Goal: Information Seeking & Learning: Learn about a topic

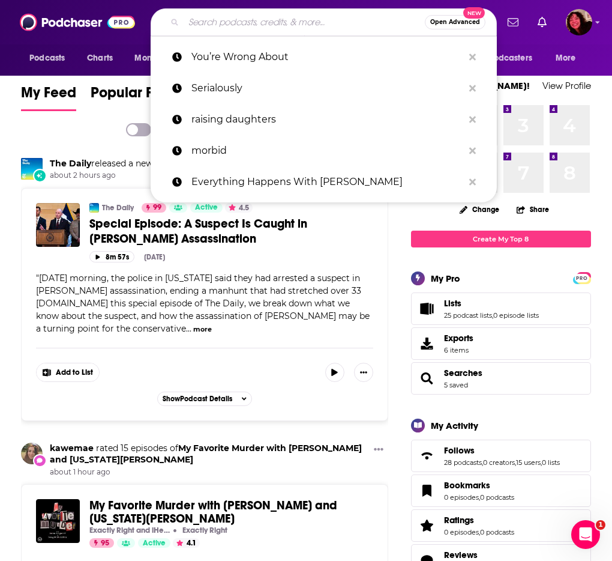
click at [213, 20] on input "Search podcasts, credits, & more..." at bounding box center [304, 22] width 241 height 19
paste input "Vibin' & Kinda Thrivin'"
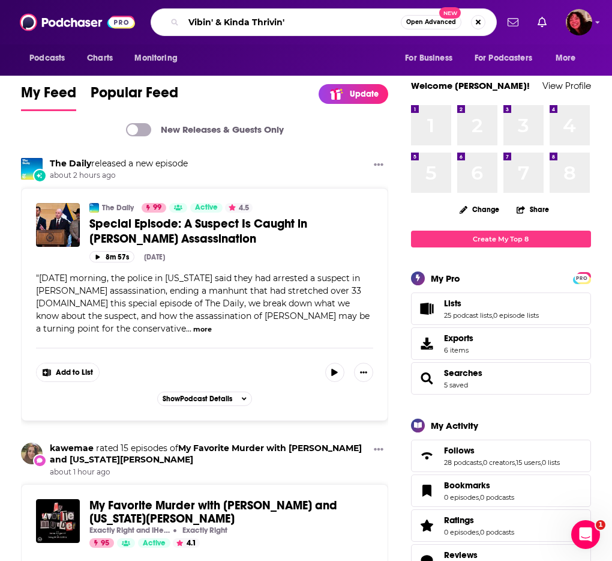
type input "Vibin' & Kinda Thrivin'"
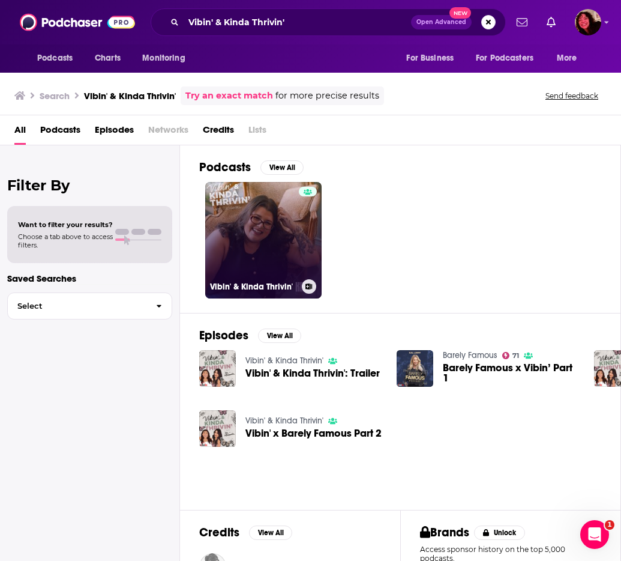
click at [237, 249] on link "Vibin' & Kinda Thrivin'" at bounding box center [263, 240] width 116 height 116
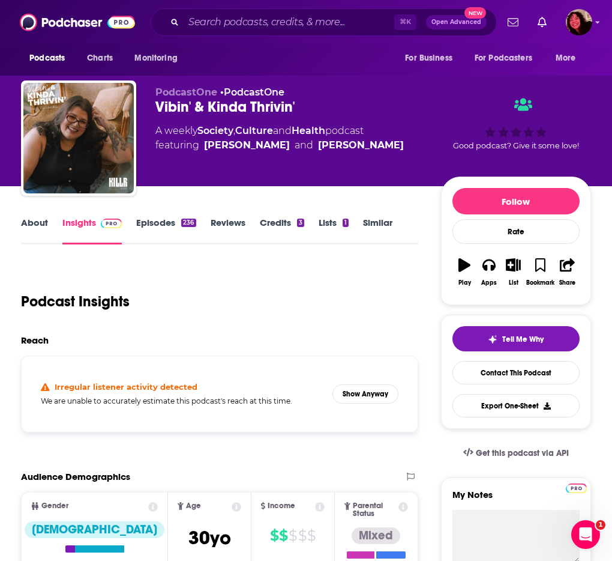
scroll to position [115, 0]
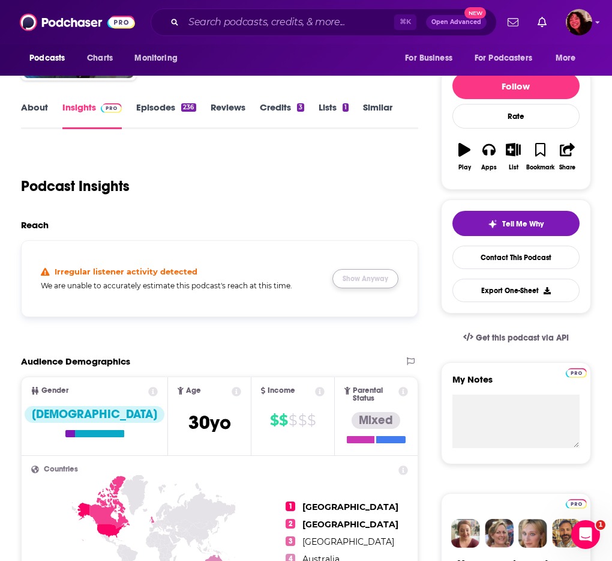
click at [376, 288] on button "Show Anyway" at bounding box center [366, 278] width 66 height 19
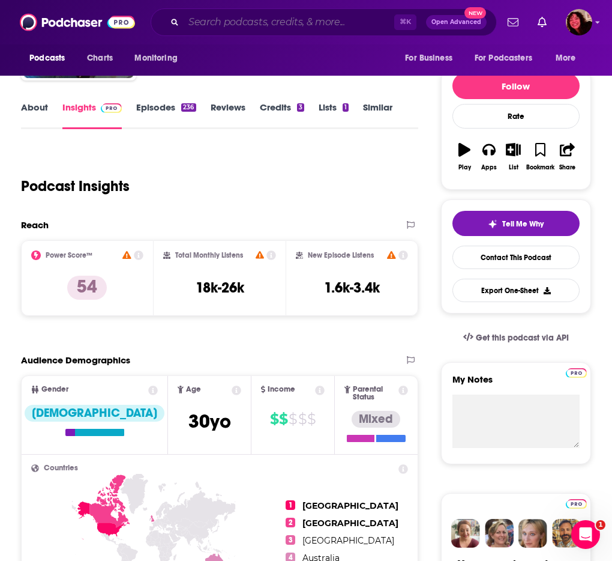
click at [257, 15] on input "Search podcasts, credits, & more..." at bounding box center [289, 22] width 211 height 19
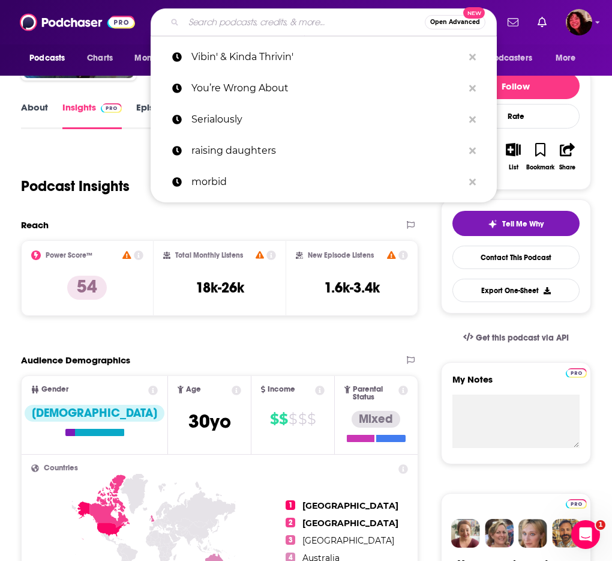
paste input "Listening In"
type input "Listening In"
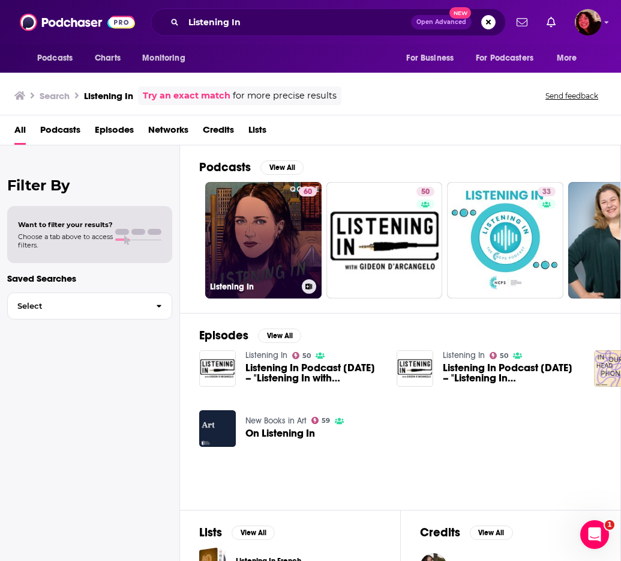
click at [262, 251] on link "60 Listening In" at bounding box center [263, 240] width 116 height 116
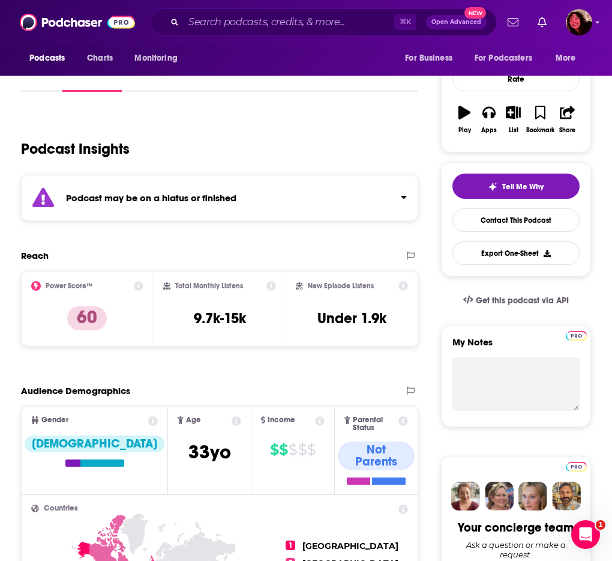
scroll to position [162, 0]
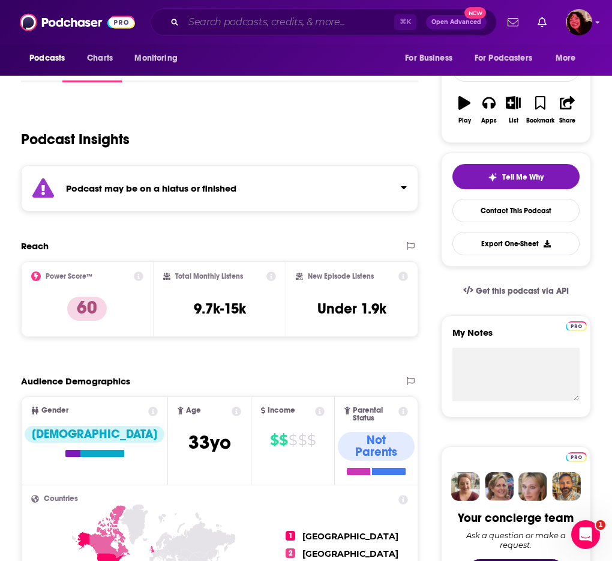
click at [236, 20] on input "Search podcasts, credits, & more..." at bounding box center [289, 22] width 211 height 19
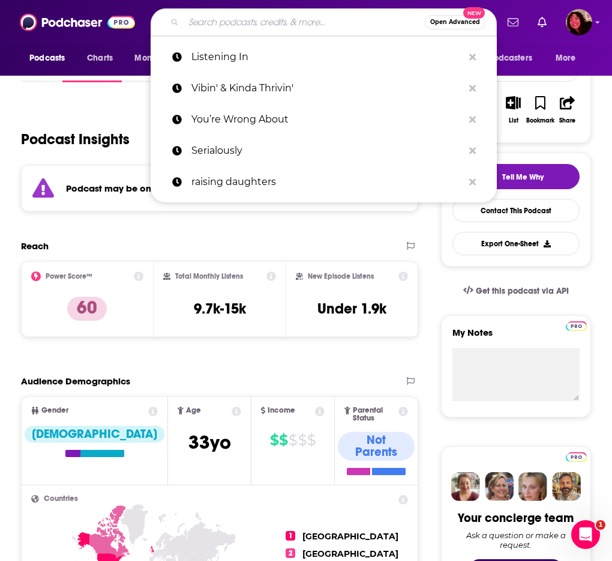
paste input "Dirty [PERSON_NAME]"
type input "Dirty [PERSON_NAME]"
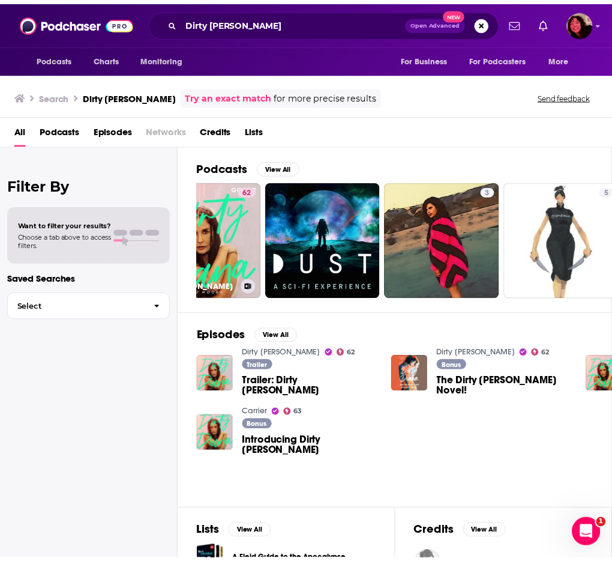
scroll to position [0, 71]
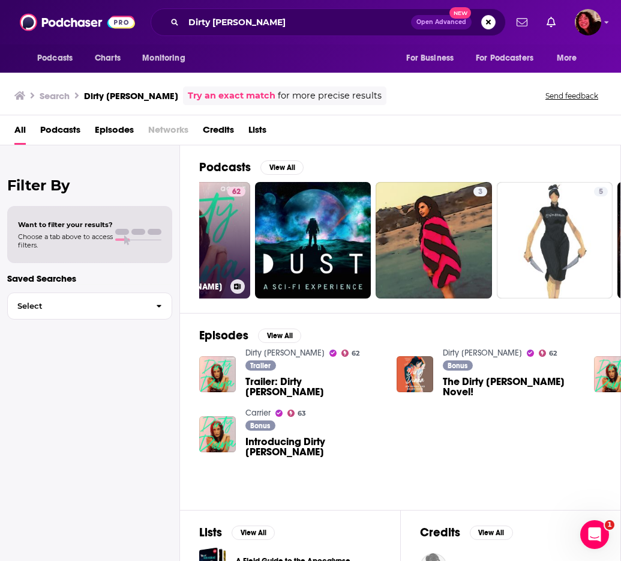
click at [228, 220] on div "62" at bounding box center [237, 233] width 18 height 92
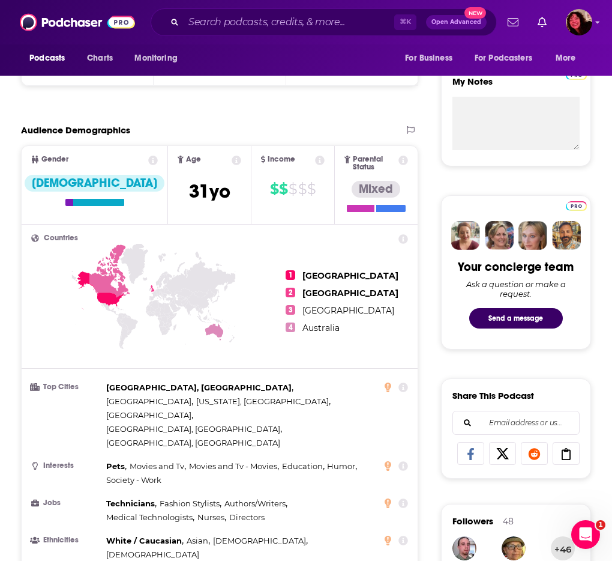
scroll to position [415, 0]
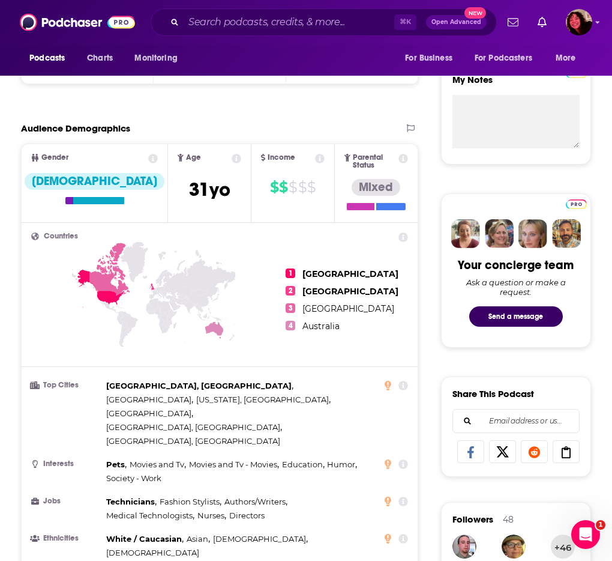
click at [285, 32] on div "⌘ K Open Advanced New" at bounding box center [324, 22] width 346 height 28
click at [273, 23] on input "Search podcasts, credits, & more..." at bounding box center [289, 22] width 211 height 19
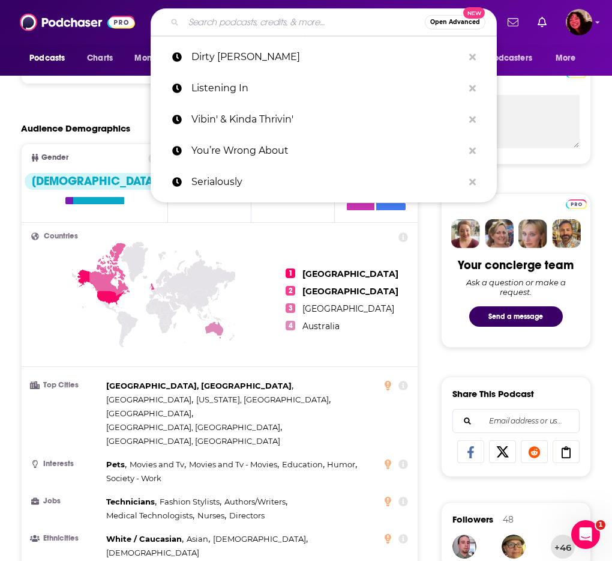
paste input "[PERSON_NAME] & [PERSON_NAME]"
type input "[PERSON_NAME] & [PERSON_NAME]"
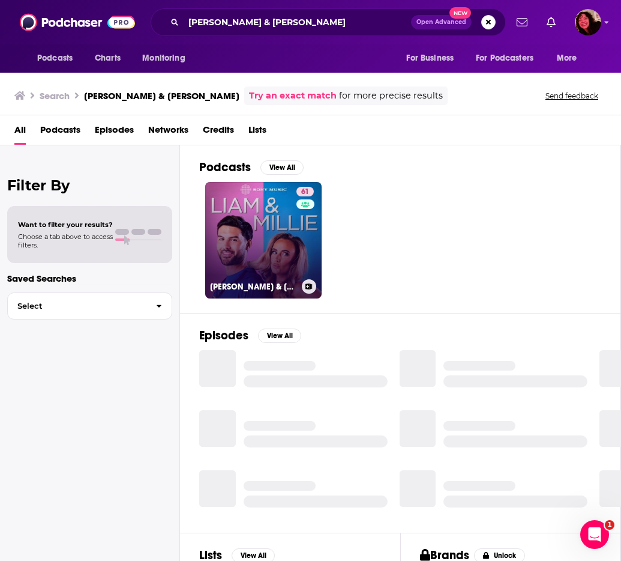
click at [259, 222] on link "61 [PERSON_NAME] & [PERSON_NAME]" at bounding box center [263, 240] width 116 height 116
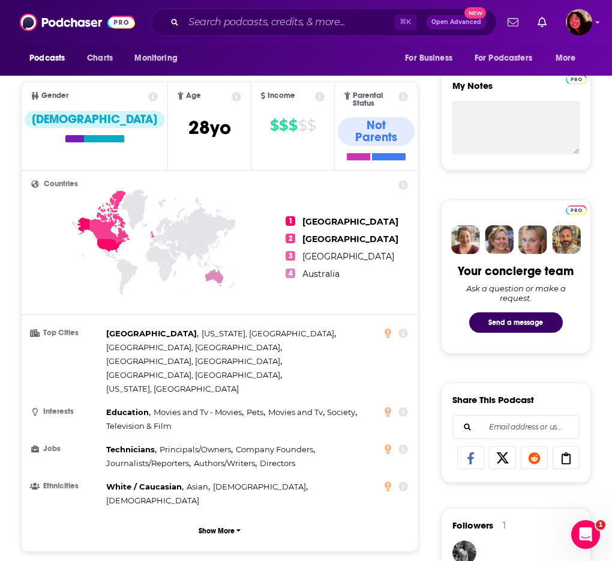
scroll to position [334, 0]
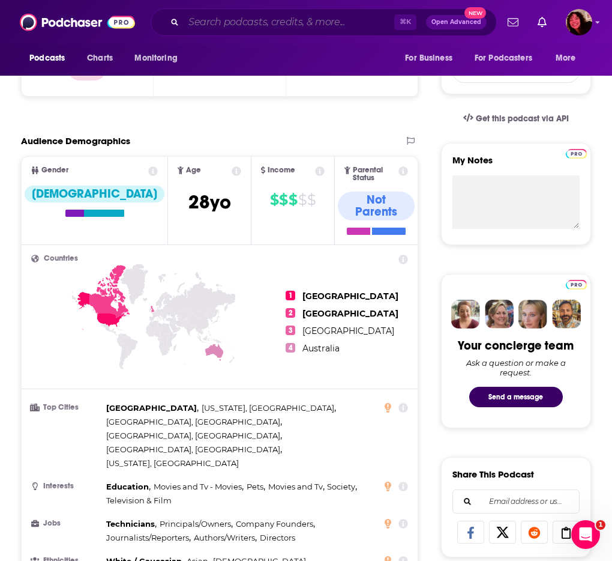
click at [212, 23] on input "Search podcasts, credits, & more..." at bounding box center [289, 22] width 211 height 19
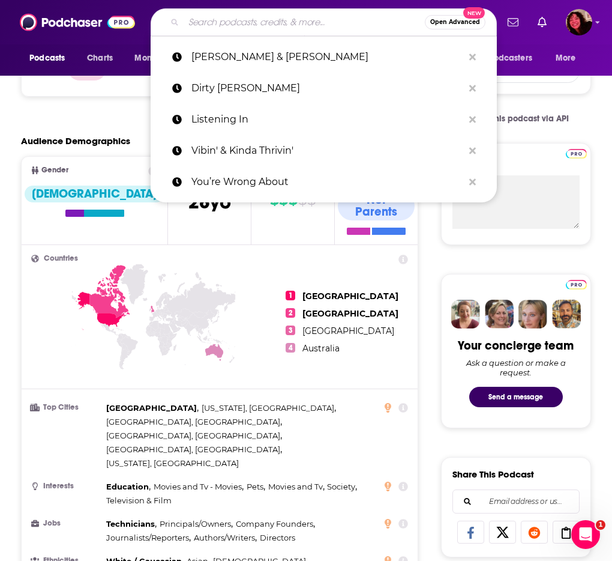
paste input "A Better You by [PERSON_NAME]"
type input "A Better You by [PERSON_NAME]"
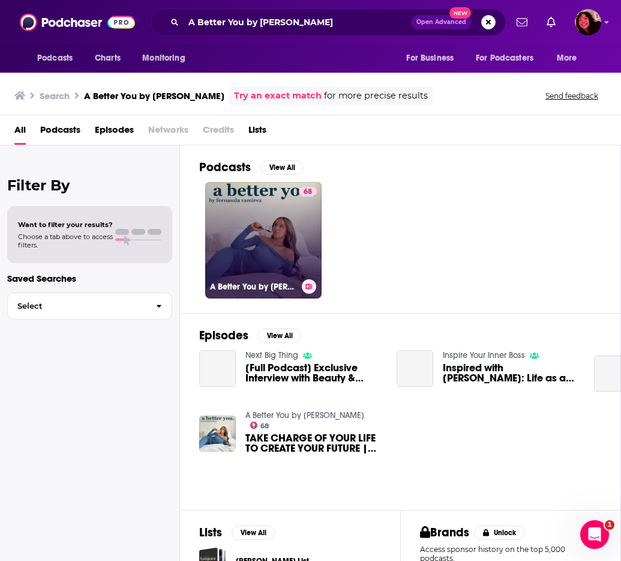
click at [249, 239] on link "68 A Better You by [PERSON_NAME]" at bounding box center [263, 240] width 116 height 116
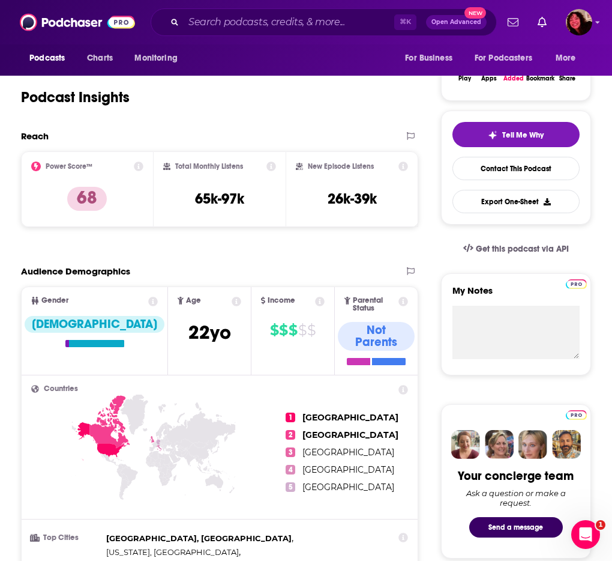
scroll to position [180, 0]
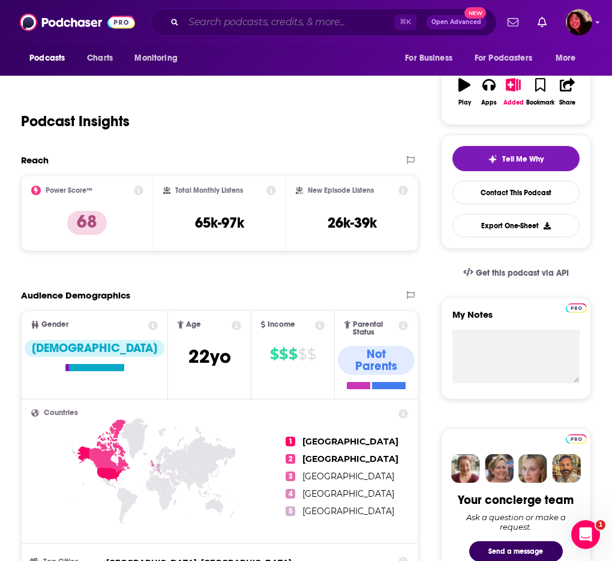
click at [214, 31] on input "Search podcasts, credits, & more..." at bounding box center [289, 22] width 211 height 19
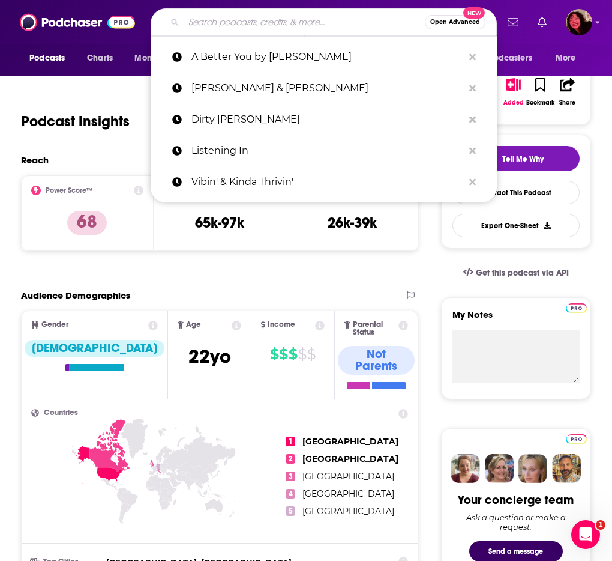
paste input "Cake & Cookies: The [PERSON_NAME] & [PERSON_NAME] Show"
type input "Cake & Cookies: The [PERSON_NAME] & [PERSON_NAME] Show"
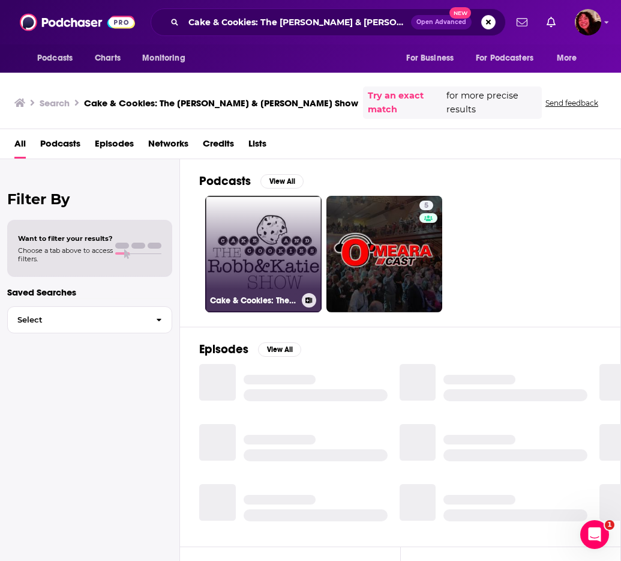
click at [289, 216] on link "Cake & Cookies: The [PERSON_NAME] & [PERSON_NAME] Show" at bounding box center [263, 254] width 116 height 116
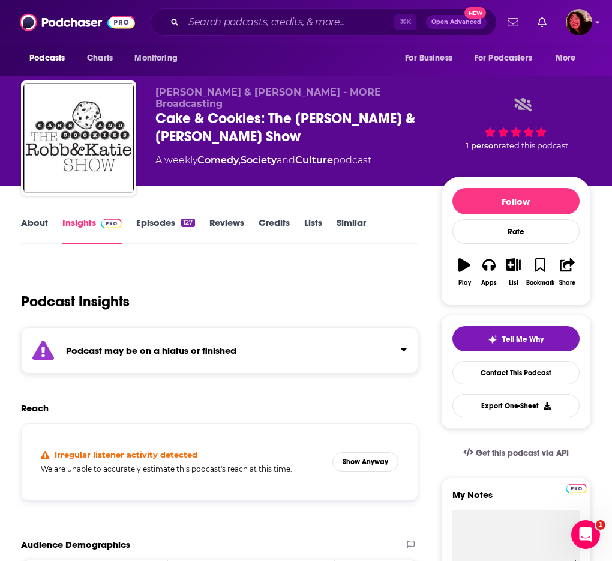
scroll to position [345, 0]
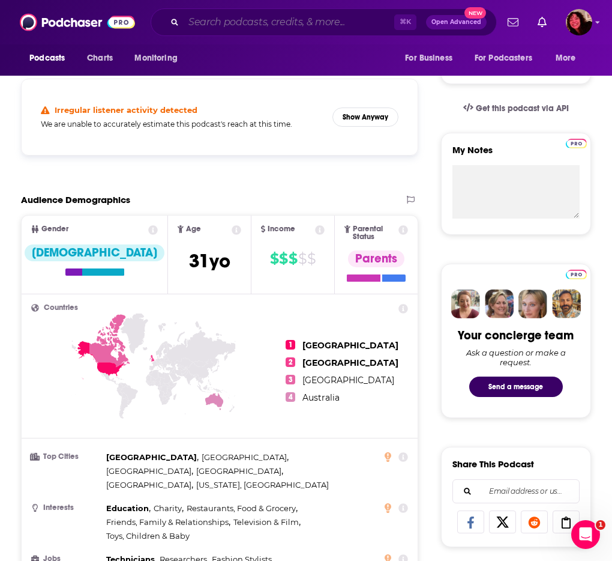
click at [261, 21] on input "Search podcasts, credits, & more..." at bounding box center [289, 22] width 211 height 19
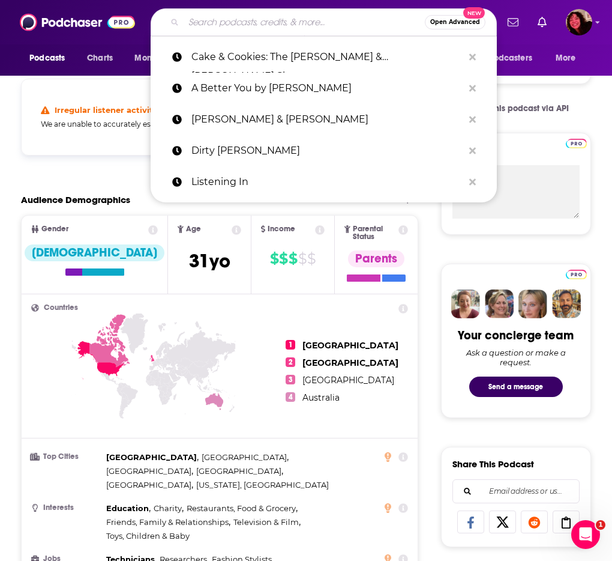
paste input "The [PERSON_NAME] Deep Dive"
type input "The [PERSON_NAME] Deep Dive"
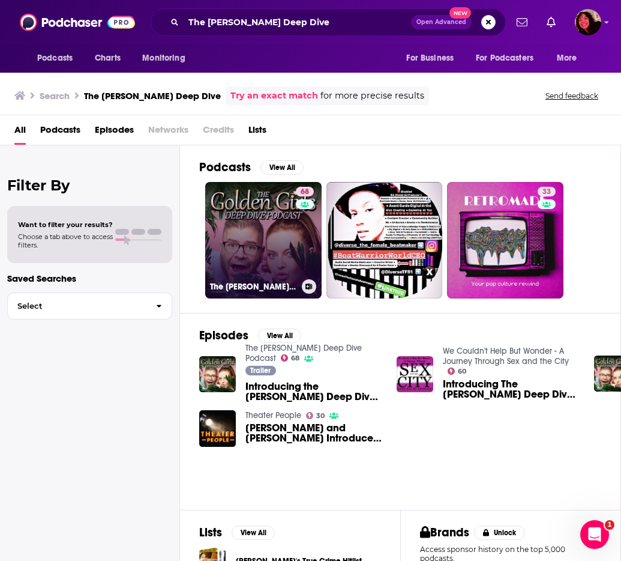
click at [251, 227] on link "68 The [PERSON_NAME] Deep Dive Podcast" at bounding box center [263, 240] width 116 height 116
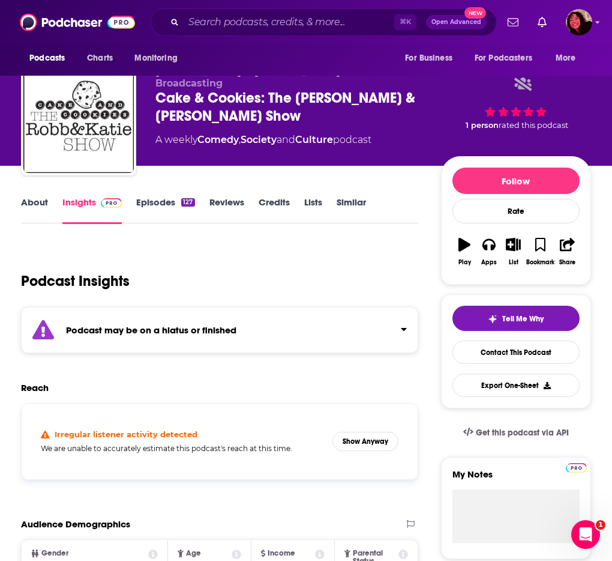
scroll to position [21, 0]
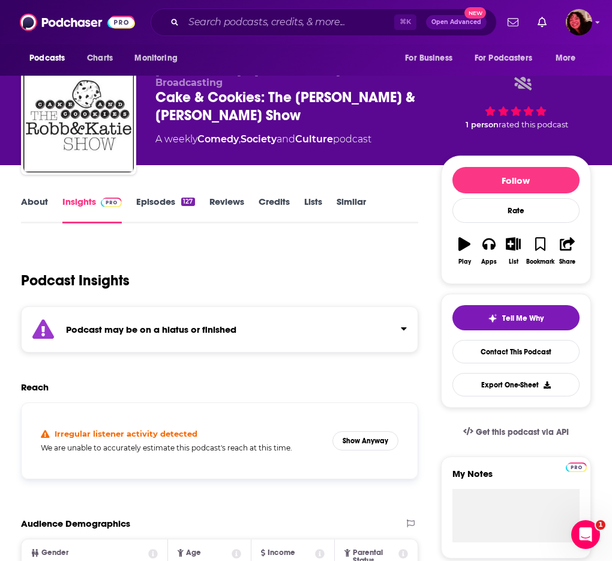
click at [195, 335] on strong "Podcast may be on a hiatus or finished" at bounding box center [151, 329] width 171 height 11
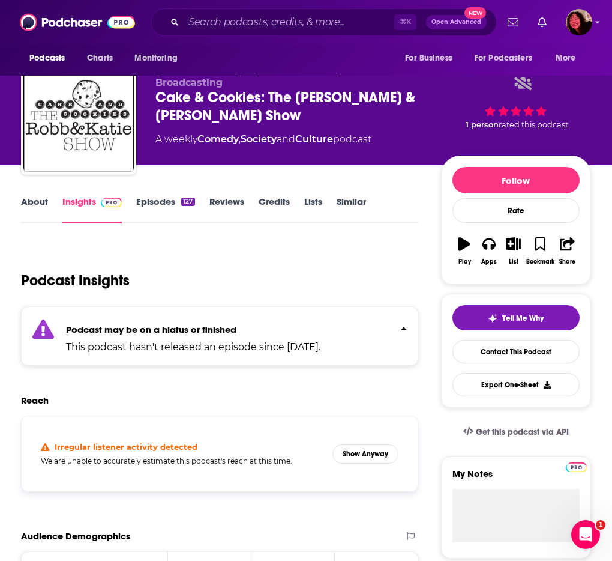
click at [195, 335] on strong "Podcast may be on a hiatus or finished" at bounding box center [151, 329] width 171 height 11
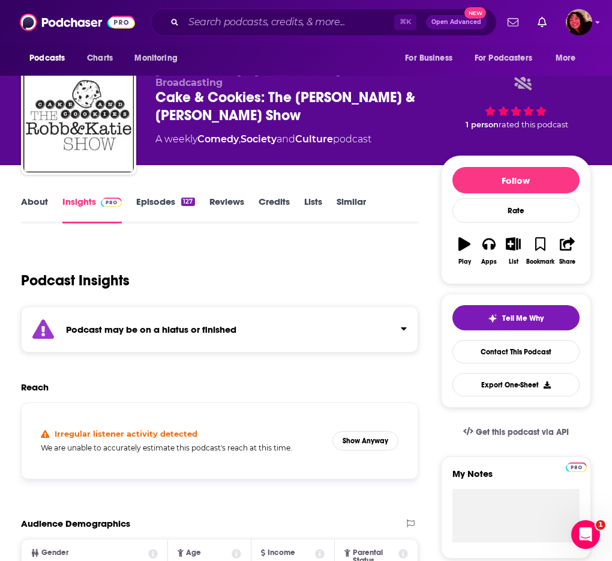
scroll to position [0, 0]
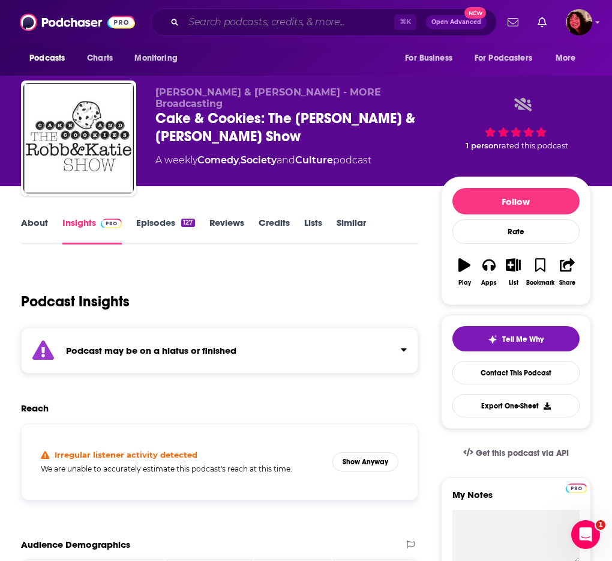
click at [292, 24] on input "Search podcasts, credits, & more..." at bounding box center [289, 22] width 211 height 19
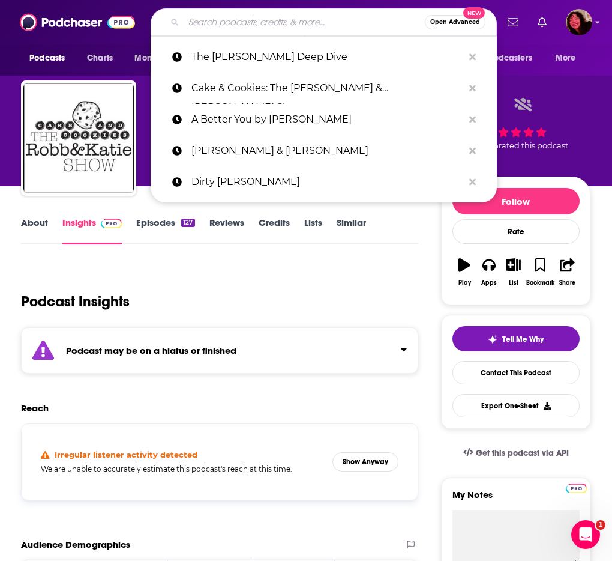
paste input "Exactly. With [PERSON_NAME]"
type input "Exactly. With [PERSON_NAME]"
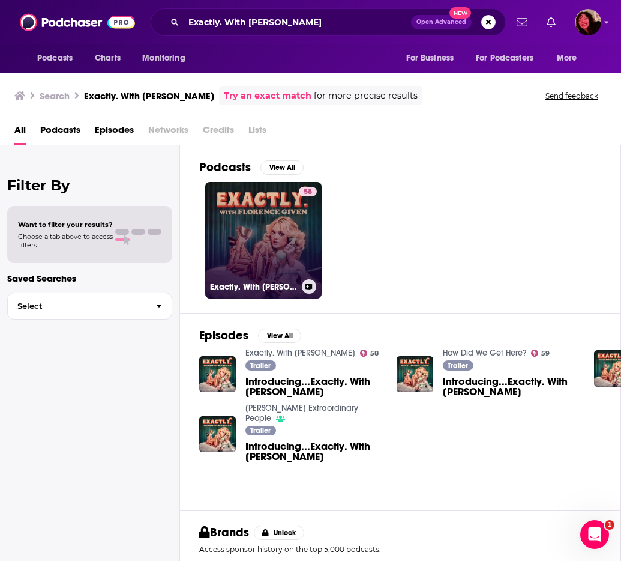
click at [225, 198] on link "58 Exactly. With [PERSON_NAME]" at bounding box center [263, 240] width 116 height 116
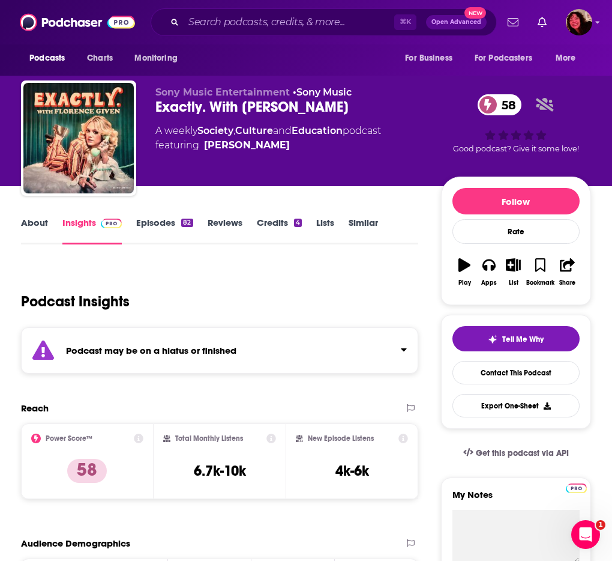
drag, startPoint x: 287, startPoint y: 336, endPoint x: 289, endPoint y: 354, distance: 17.6
click at [288, 334] on div "Podcast Insights" at bounding box center [220, 299] width 398 height 71
click at [289, 354] on div "Podcast may be on a hiatus or finished" at bounding box center [220, 350] width 398 height 46
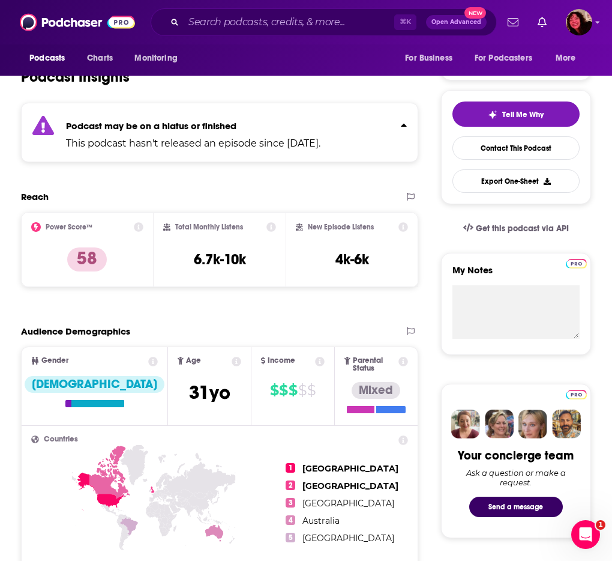
scroll to position [265, 0]
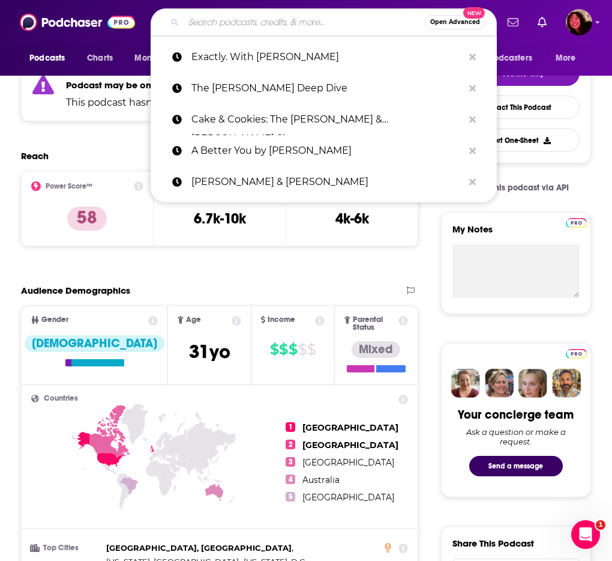
click at [211, 28] on input "Search podcasts, credits, & more..." at bounding box center [304, 22] width 241 height 19
paste input "Let's Get Haunted"
type input "Let's Get Haunted"
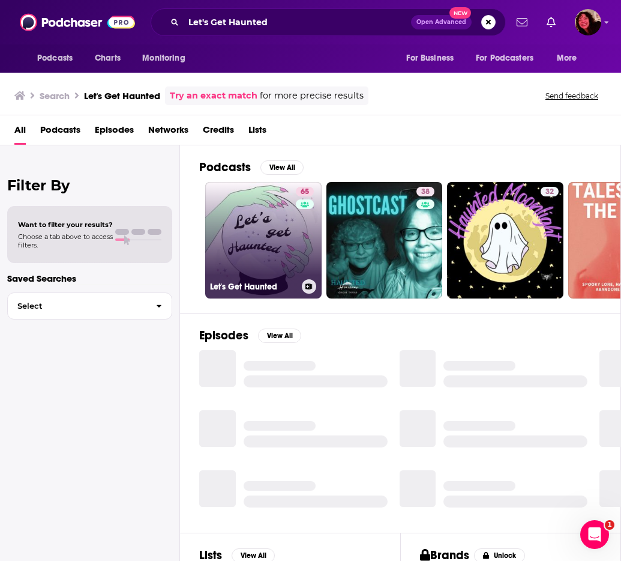
click at [250, 231] on link "65 Let's Get Haunted" at bounding box center [263, 240] width 116 height 116
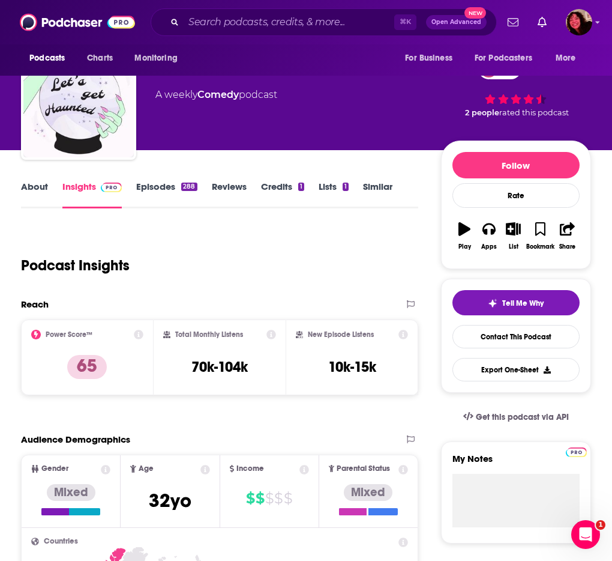
scroll to position [112, 0]
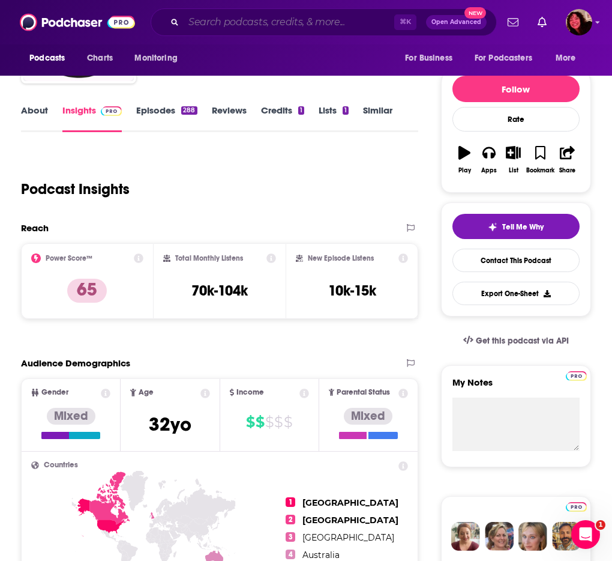
click at [244, 31] on input "Search podcasts, credits, & more..." at bounding box center [289, 22] width 211 height 19
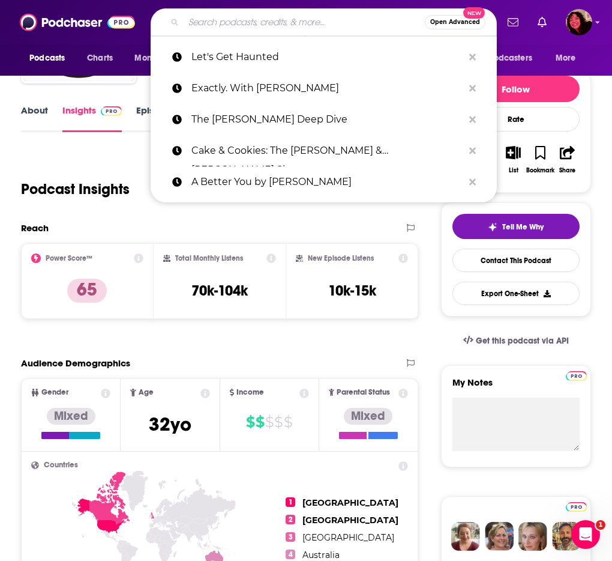
paste input "Cupid"
type input "Cupid"
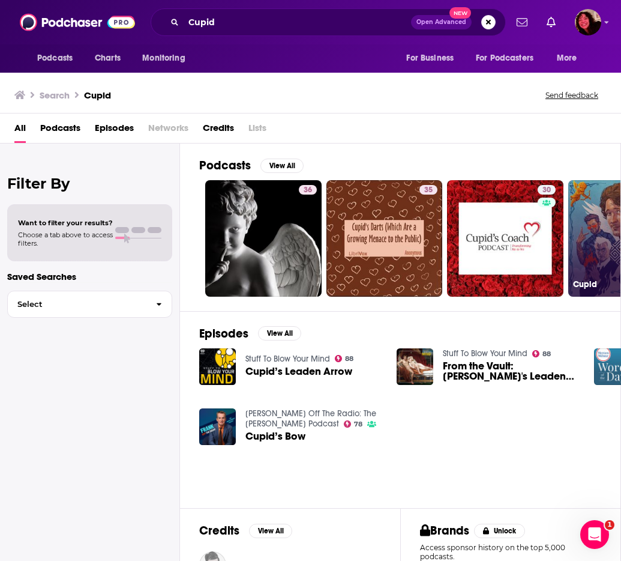
click at [602, 226] on link "48 Cupid" at bounding box center [627, 238] width 116 height 116
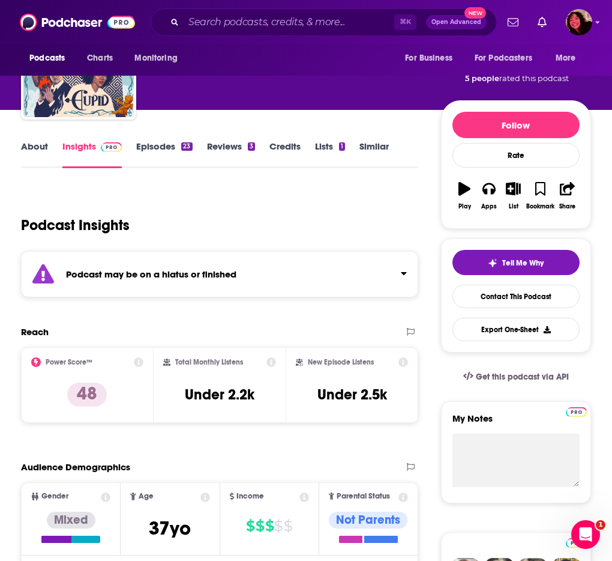
scroll to position [117, 0]
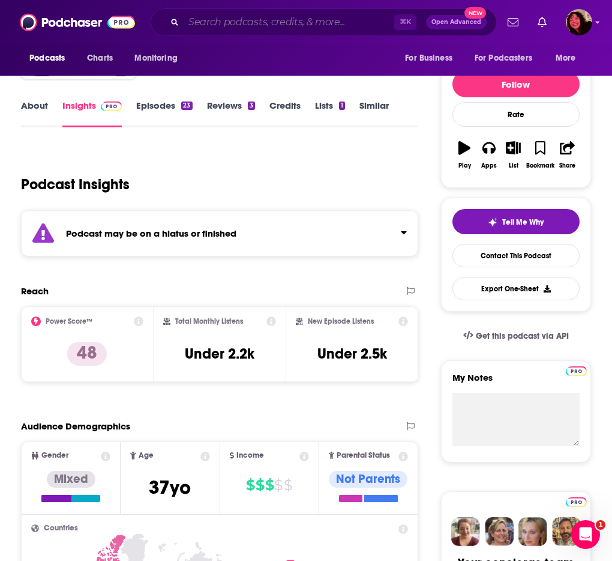
click at [220, 26] on input "Search podcasts, credits, & more..." at bounding box center [289, 22] width 211 height 19
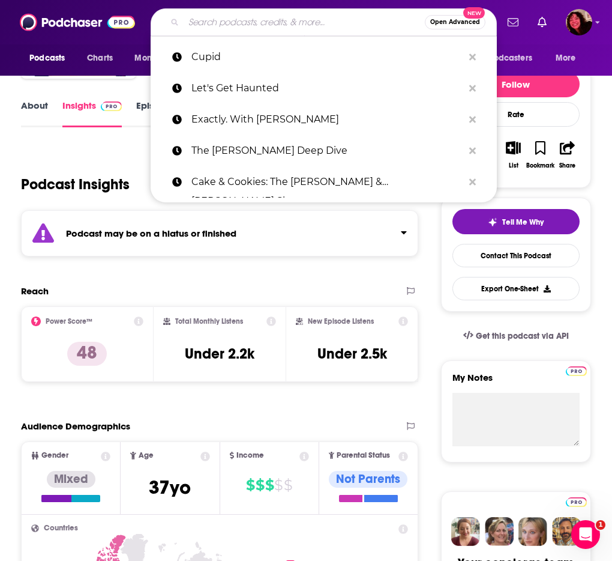
paste input "The Left Right Game"
type input "The Left Right Game"
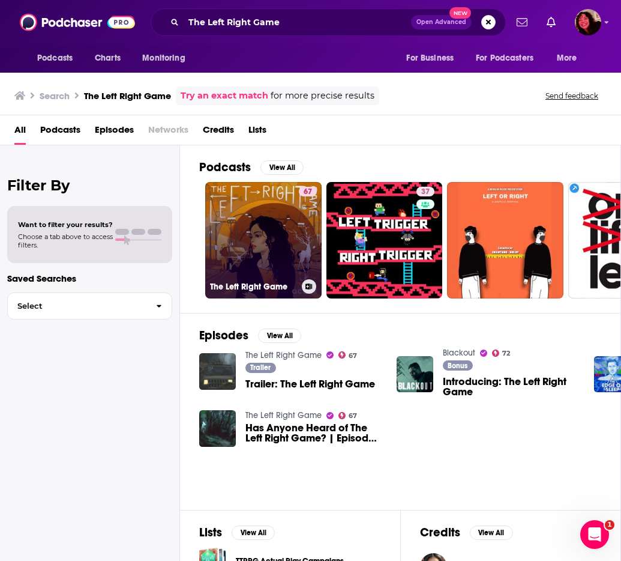
click at [248, 239] on link "67 The Left Right Game" at bounding box center [263, 240] width 116 height 116
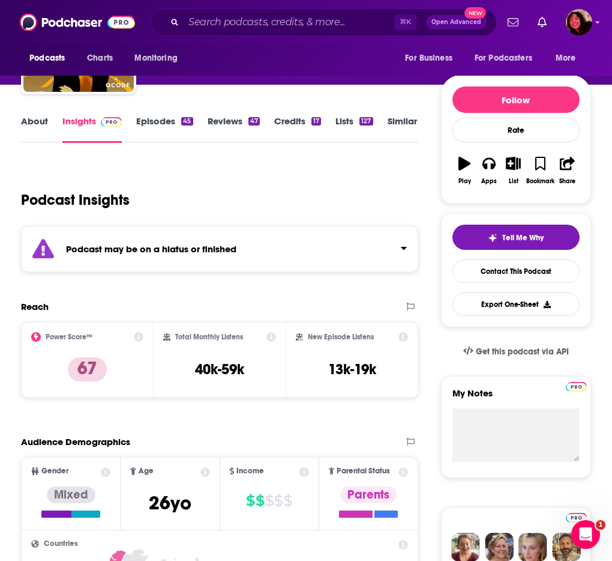
scroll to position [244, 0]
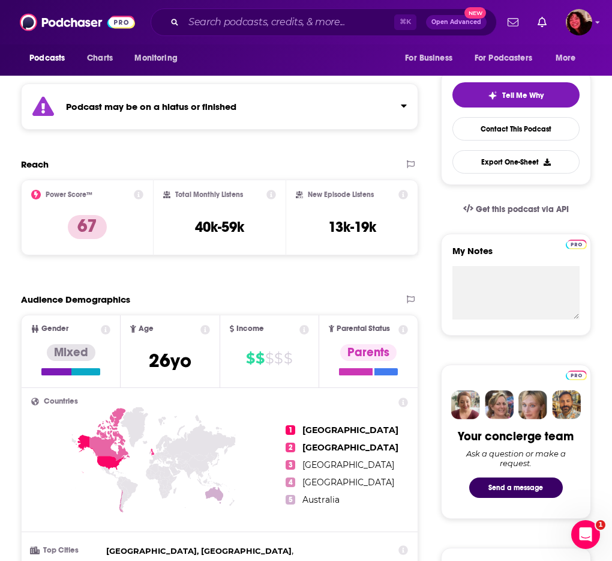
click at [346, 130] on div "Podcast may be on a hiatus or finished" at bounding box center [220, 106] width 398 height 46
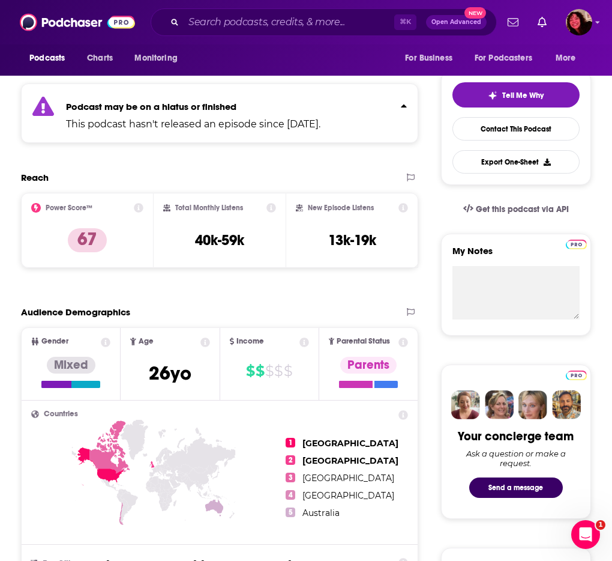
click at [390, 122] on div "Podcast may be on a hiatus or finished This podcast hasn't released an episode …" at bounding box center [220, 112] width 398 height 59
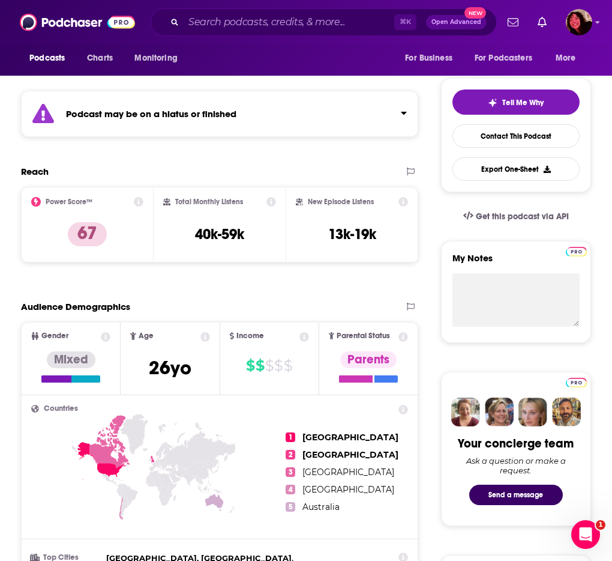
scroll to position [240, 0]
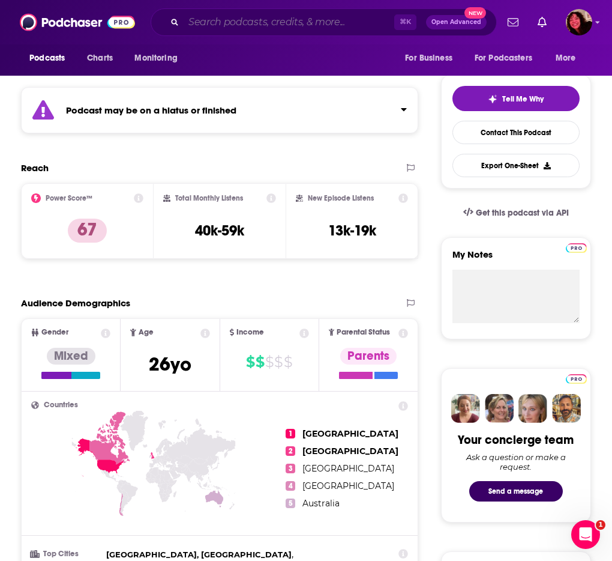
click at [226, 23] on input "Search podcasts, credits, & more..." at bounding box center [289, 22] width 211 height 19
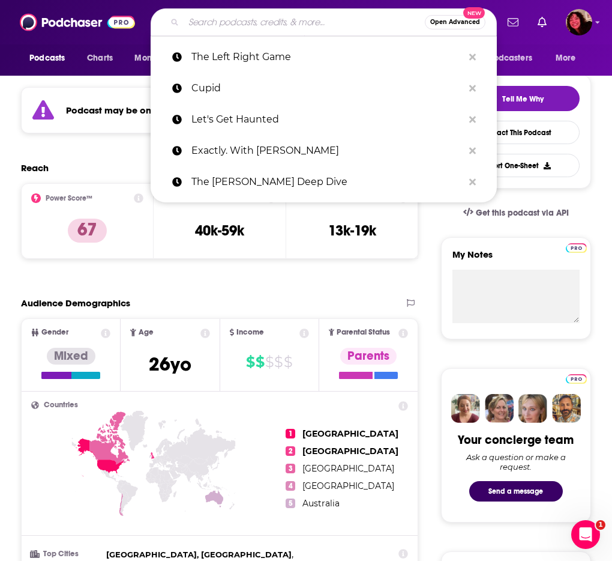
paste input "Evergreen"
type input "Evergreen"
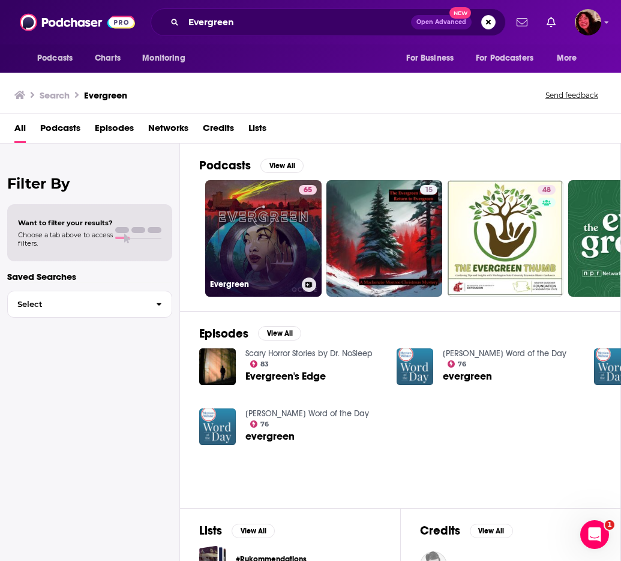
click at [257, 229] on link "65 Evergreen" at bounding box center [263, 238] width 116 height 116
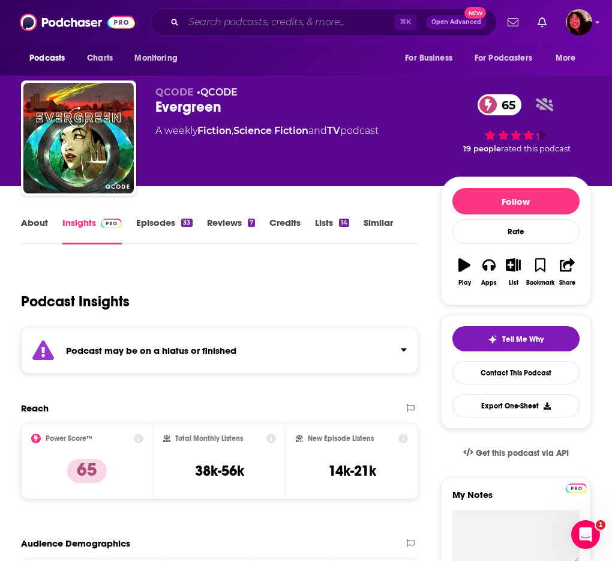
click at [240, 23] on input "Search podcasts, credits, & more..." at bounding box center [289, 22] width 211 height 19
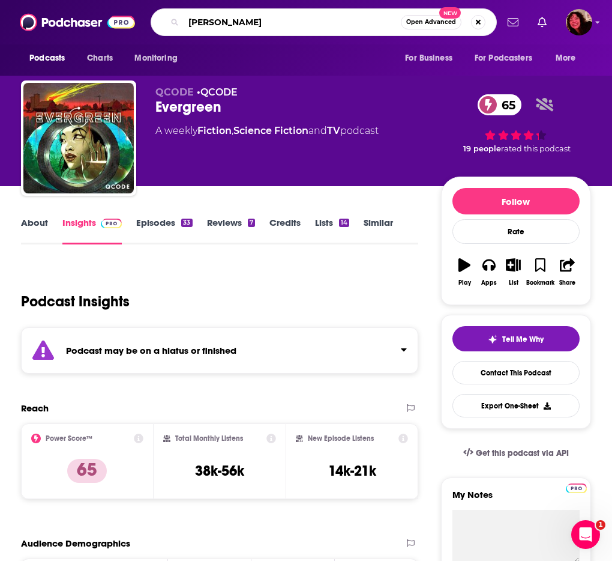
type input "[PERSON_NAME]"
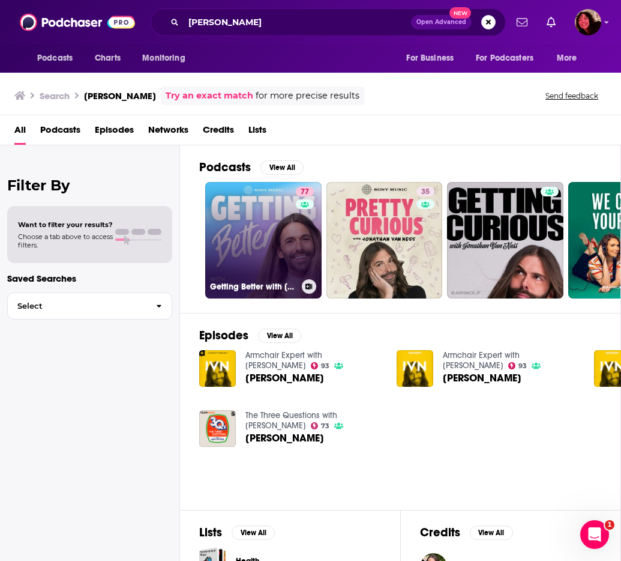
click at [291, 228] on link "77 Getting Better with [PERSON_NAME]" at bounding box center [263, 240] width 116 height 116
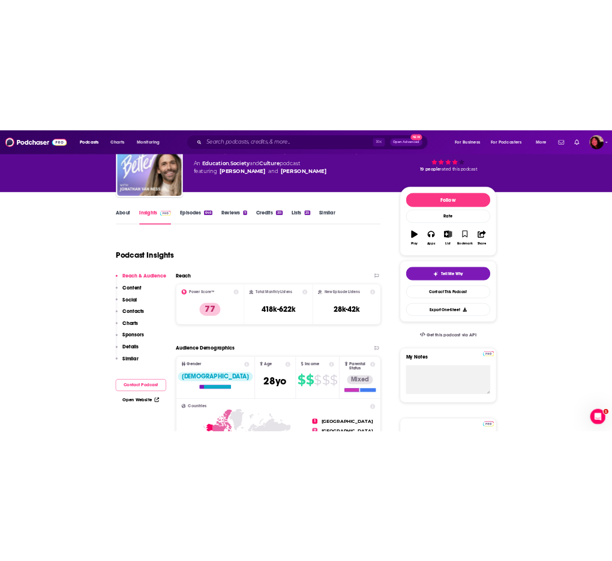
scroll to position [122, 0]
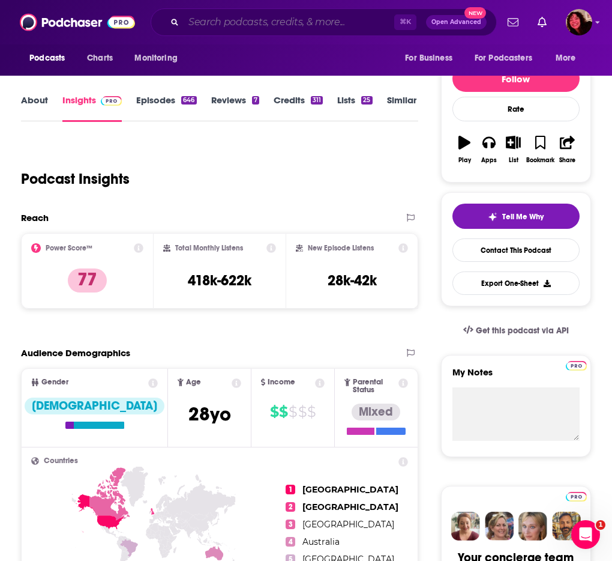
click at [232, 23] on input "Search podcasts, credits, & more..." at bounding box center [289, 22] width 211 height 19
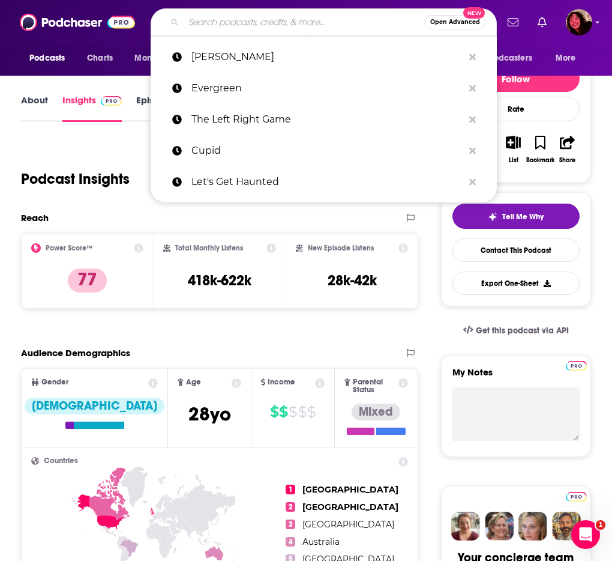
paste input "The Beautiful Liar"
type input "The Beautiful Liar"
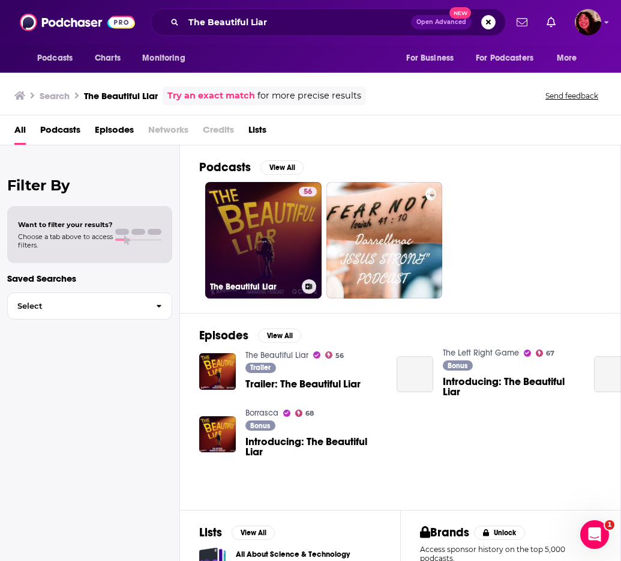
click at [218, 232] on link "56 The Beautiful Liar" at bounding box center [263, 240] width 116 height 116
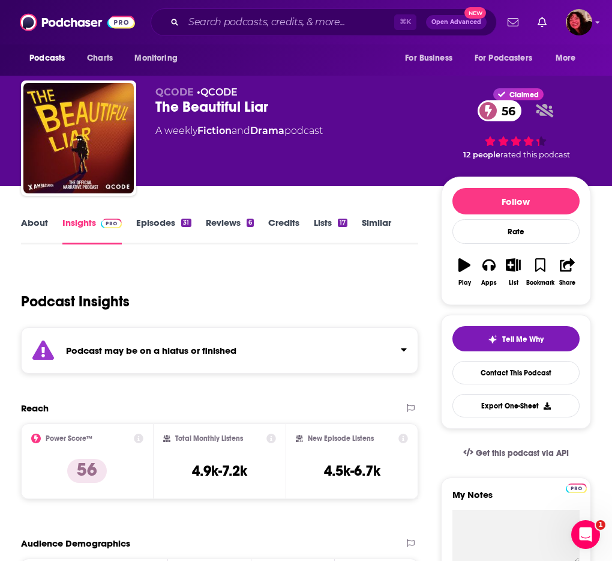
click at [304, 32] on div "⌘ K Open Advanced New" at bounding box center [324, 22] width 346 height 28
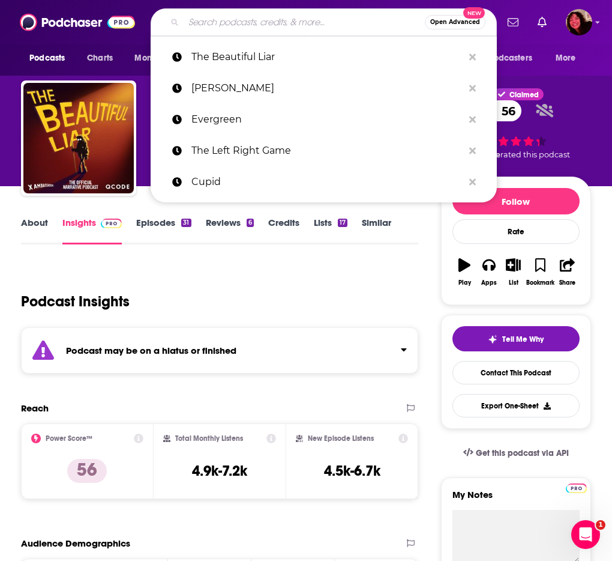
click at [297, 24] on input "Search podcasts, credits, & more..." at bounding box center [304, 22] width 241 height 19
paste input "A Better You by [PERSON_NAME]"
type input "A Better You by [PERSON_NAME]"
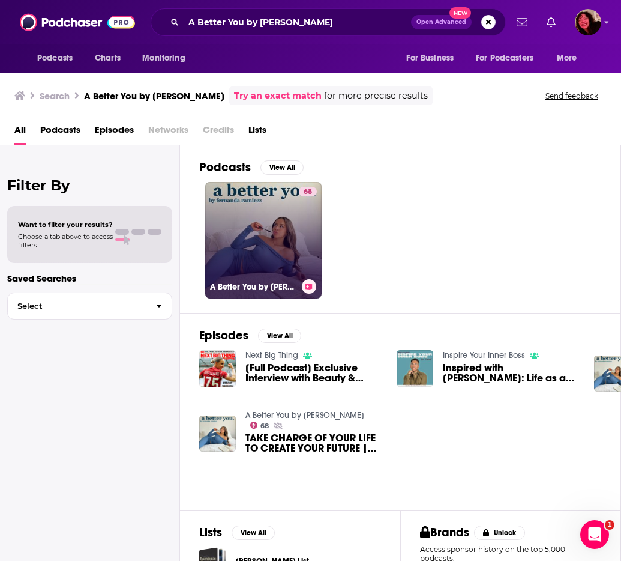
click at [220, 196] on link "68 A Better You by [PERSON_NAME]" at bounding box center [263, 240] width 116 height 116
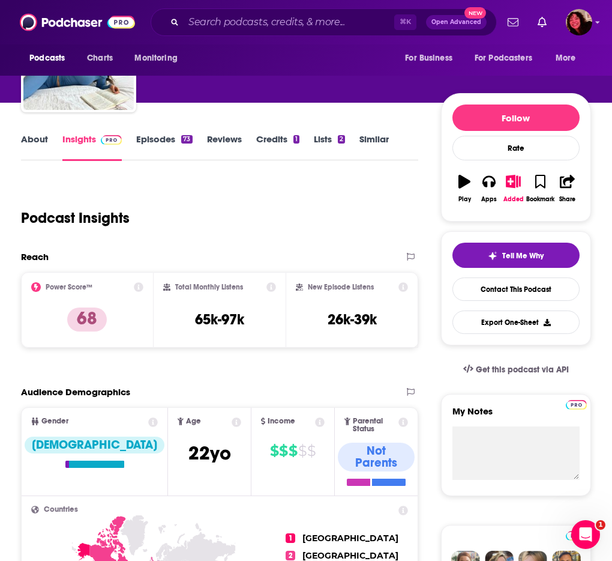
scroll to position [142, 0]
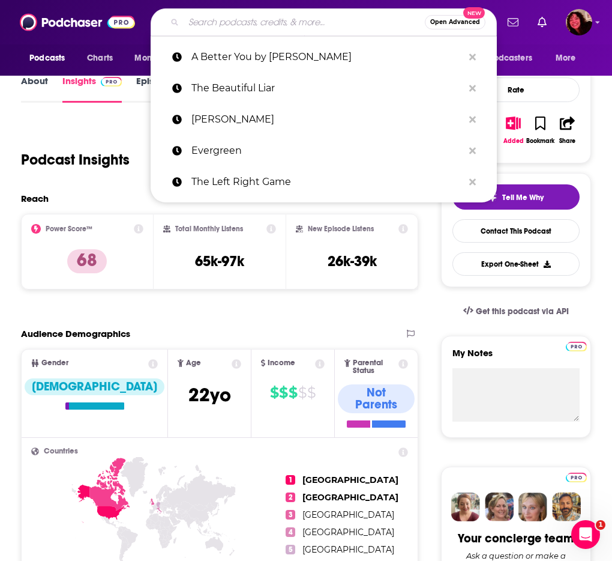
click at [267, 20] on input "Search podcasts, credits, & more..." at bounding box center [304, 22] width 241 height 19
paste input "Cold Case Files"
type input "Cold Case Files"
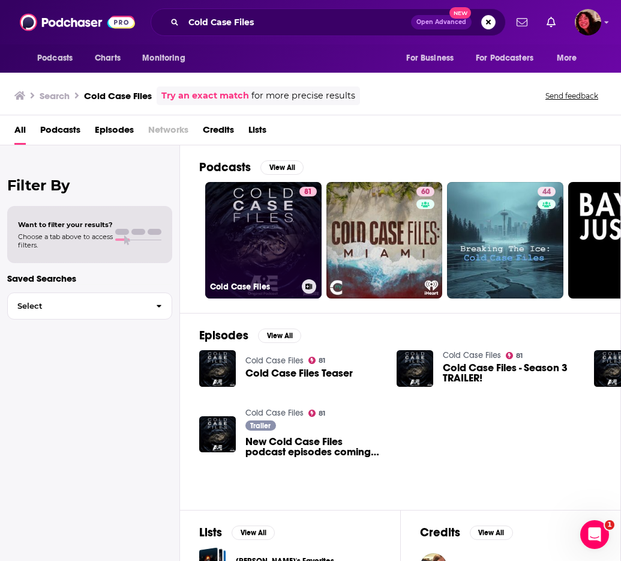
click at [237, 227] on link "81 Cold Case Files" at bounding box center [263, 240] width 116 height 116
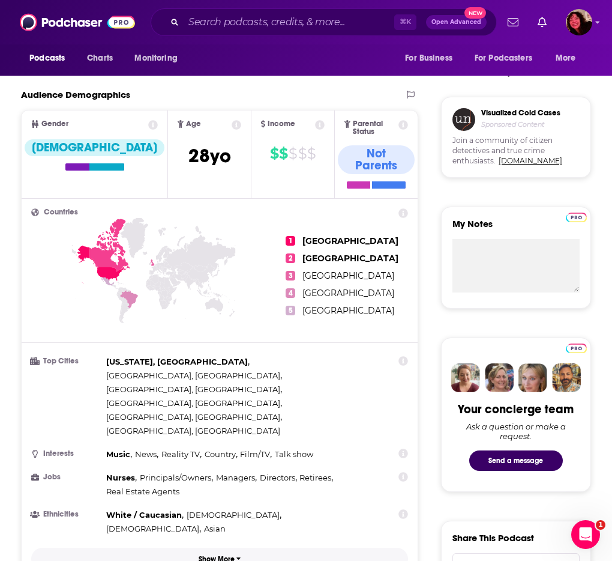
scroll to position [94, 0]
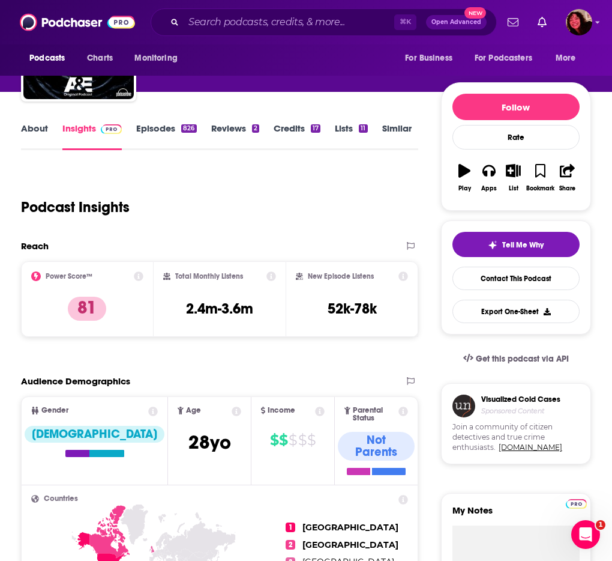
click at [237, 9] on div "⌘ K Open Advanced New" at bounding box center [324, 22] width 346 height 28
click at [235, 18] on input "Search podcasts, credits, & more..." at bounding box center [289, 22] width 211 height 19
paste input "The Left Right Game"
type input "The Left Right Game"
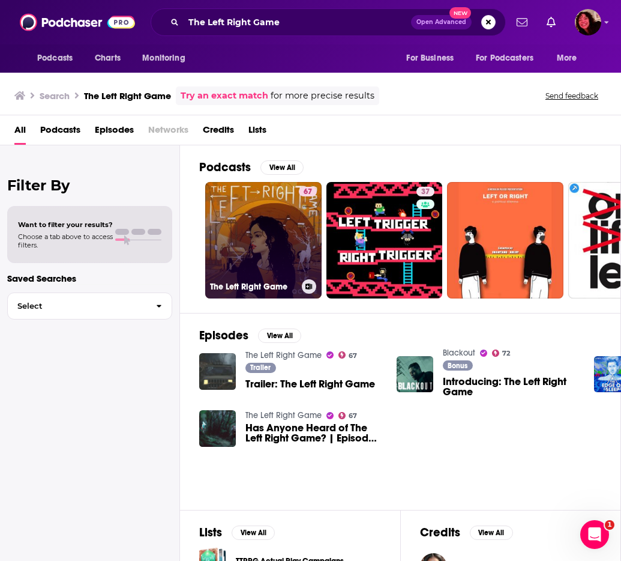
click at [262, 247] on link "67 The Left Right Game" at bounding box center [263, 240] width 116 height 116
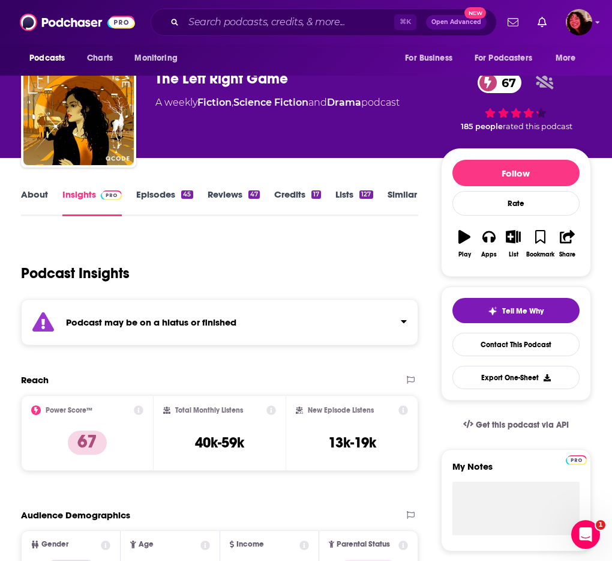
click at [237, 345] on div "Podcast may be on a hiatus or finished" at bounding box center [220, 322] width 398 height 46
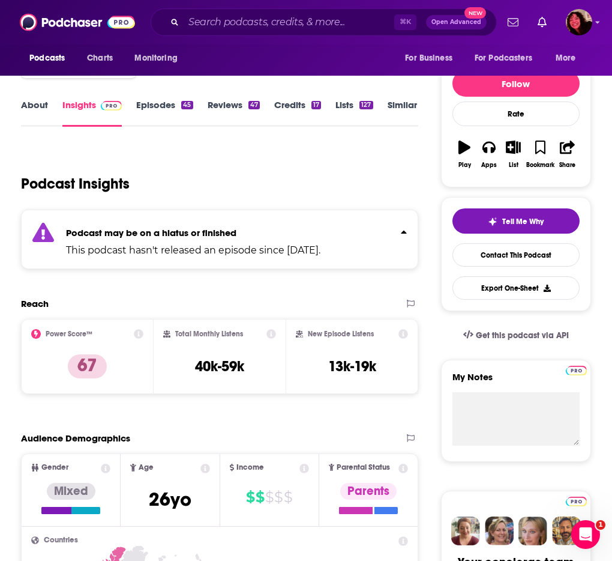
scroll to position [128, 0]
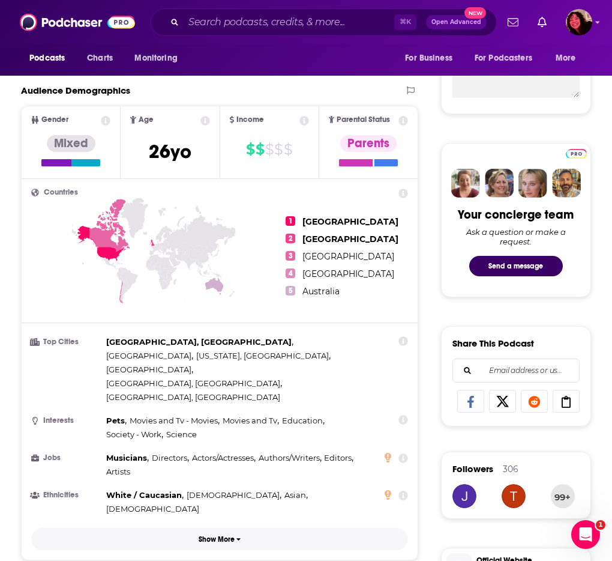
click at [229, 528] on button "Show More" at bounding box center [219, 539] width 377 height 22
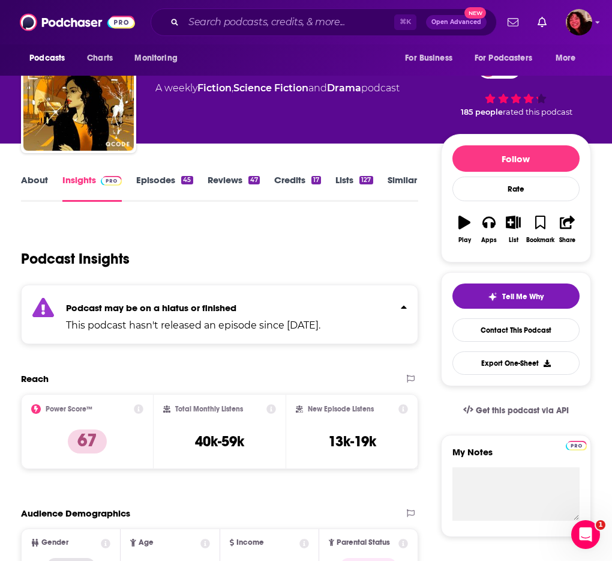
scroll to position [0, 0]
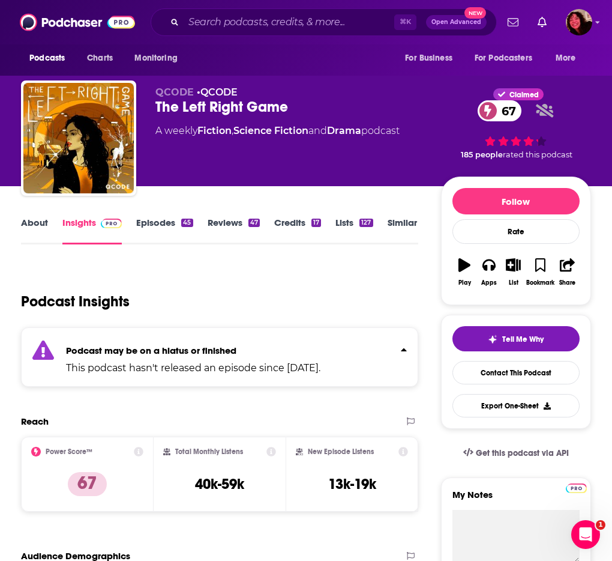
click at [177, 236] on link "Episodes 45" at bounding box center [164, 231] width 56 height 28
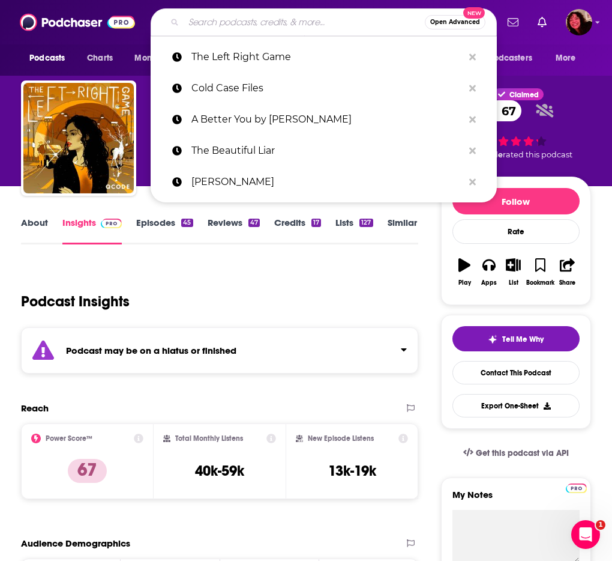
click at [205, 23] on input "Search podcasts, credits, & more..." at bounding box center [304, 22] width 241 height 19
paste input "Cake & Cookies: The [PERSON_NAME] & [PERSON_NAME] Show"
type input "Cake & Cookies: The [PERSON_NAME] & [PERSON_NAME] Show"
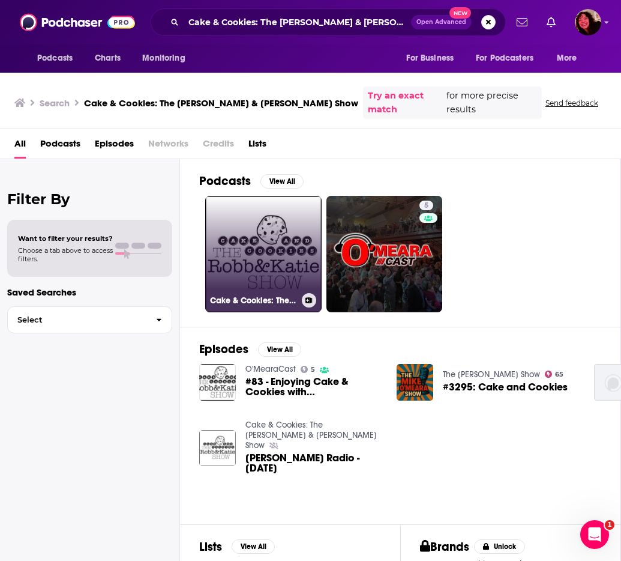
click at [238, 250] on link "Cake & Cookies: The [PERSON_NAME] & [PERSON_NAME] Show" at bounding box center [263, 254] width 116 height 116
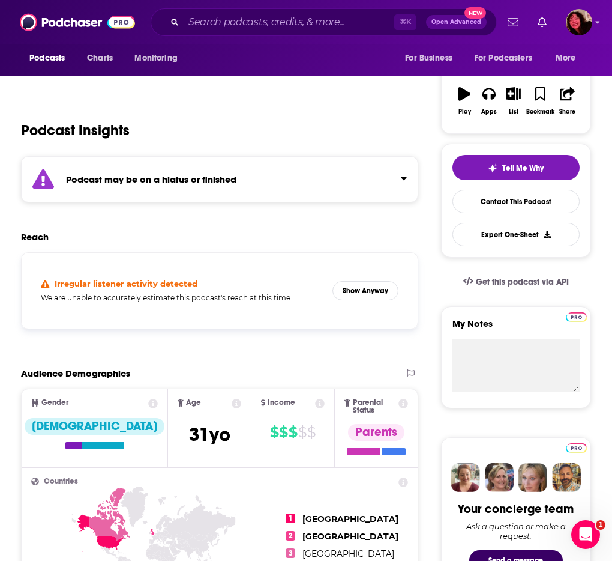
scroll to position [121, 0]
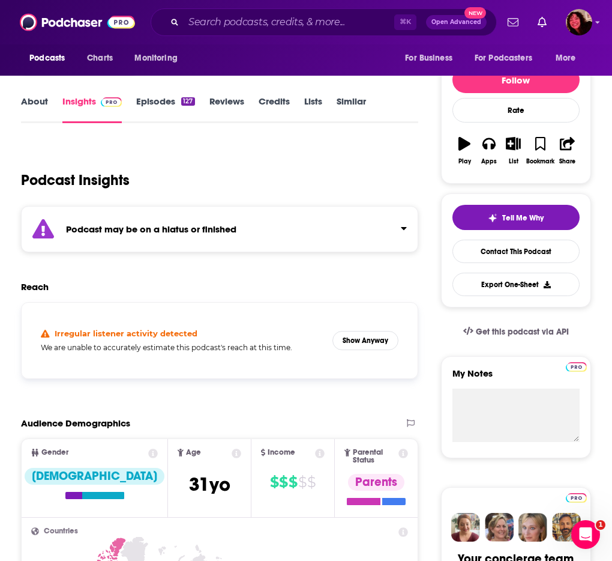
click at [256, 250] on div "Podcast may be on a hiatus or finished" at bounding box center [220, 229] width 398 height 46
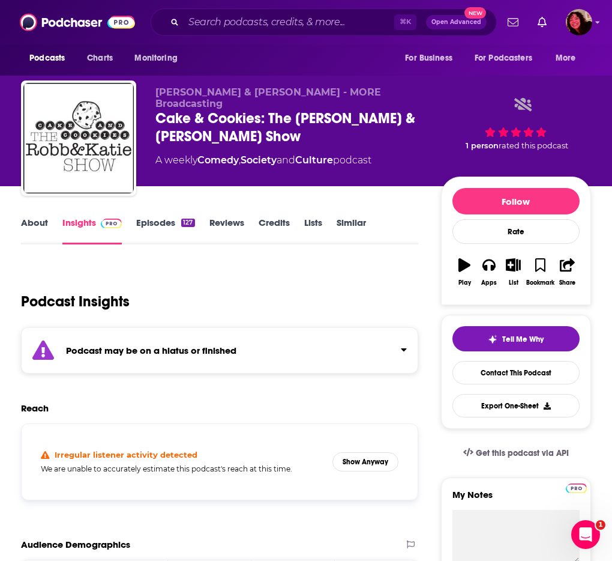
click at [169, 233] on link "Episodes 127" at bounding box center [165, 231] width 58 height 28
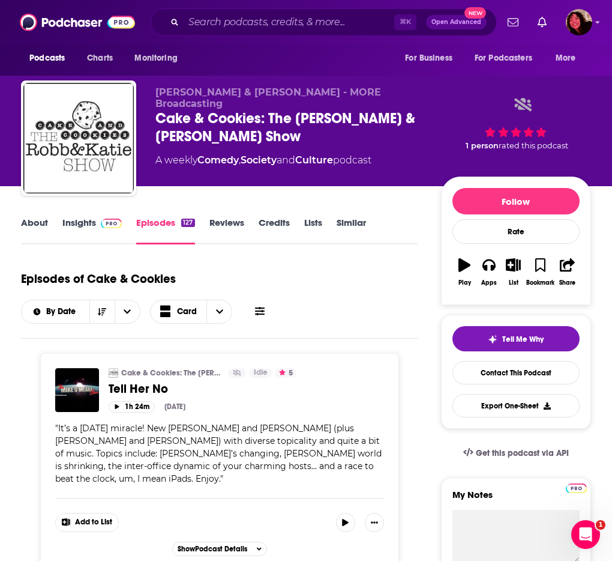
click at [41, 228] on link "About" at bounding box center [34, 231] width 27 height 28
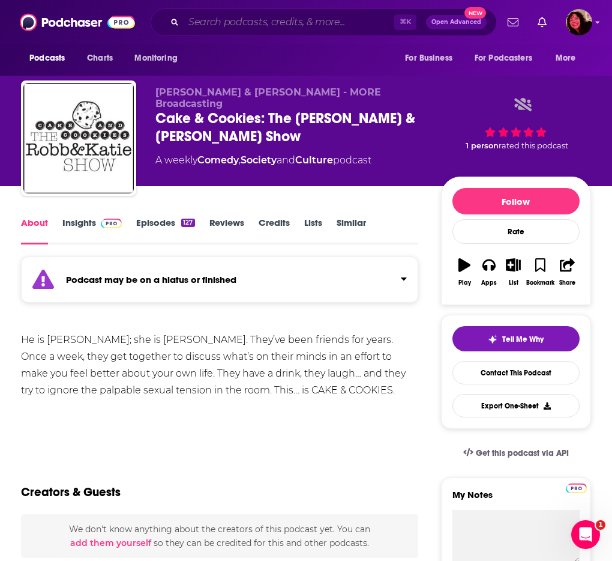
click at [208, 23] on input "Search podcasts, credits, & more..." at bounding box center [289, 22] width 211 height 19
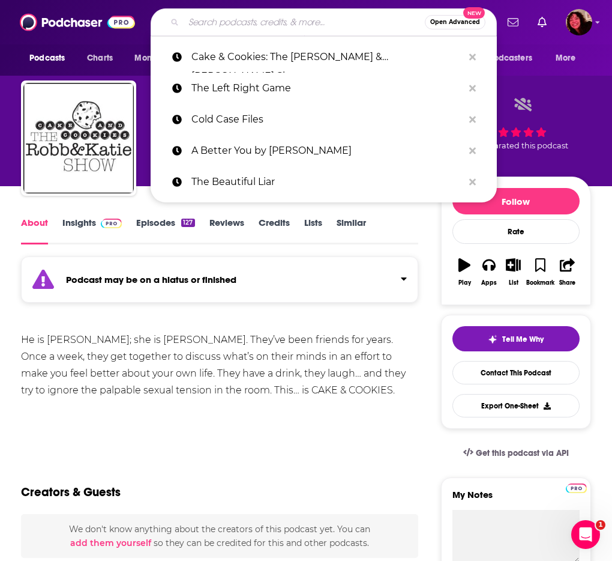
paste input "Bad Bad Thing: The Blackstone Sisters"
type input "Bad Bad Thing: The Blackstone Sisters"
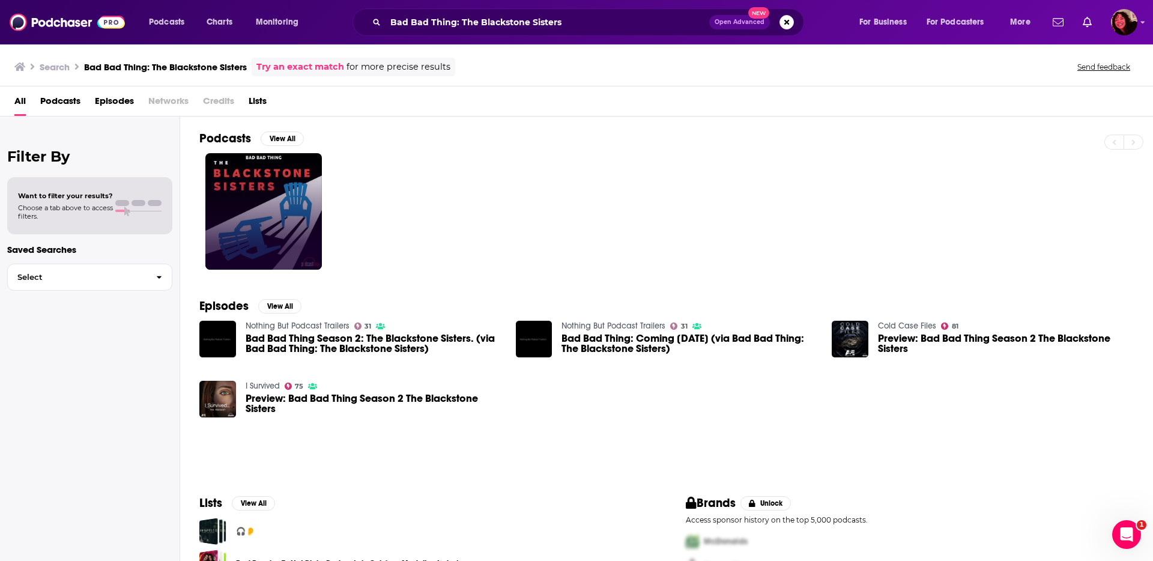
click at [319, 220] on link at bounding box center [263, 211] width 116 height 116
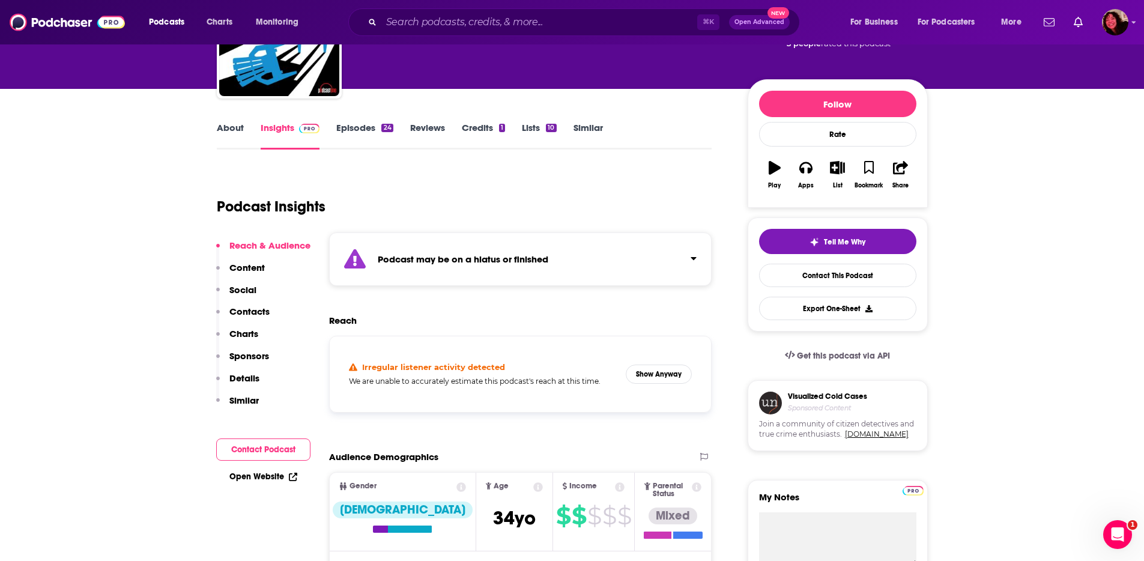
scroll to position [225, 0]
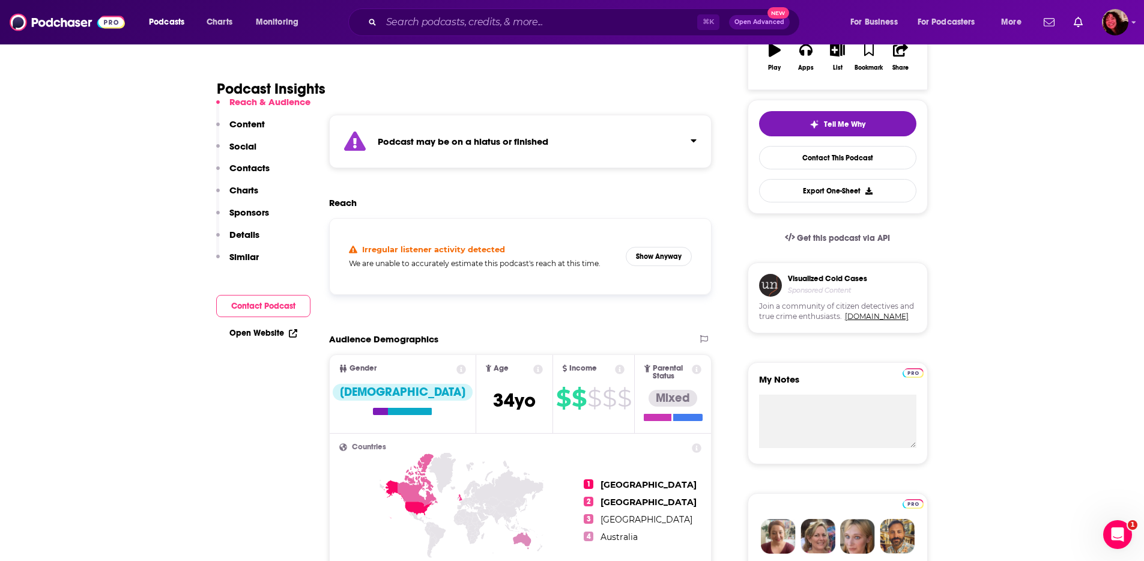
click at [567, 43] on div "Podcasts Charts Monitoring ⌘ K Open Advanced New For Business For Podcasters Mo…" at bounding box center [572, 22] width 1144 height 44
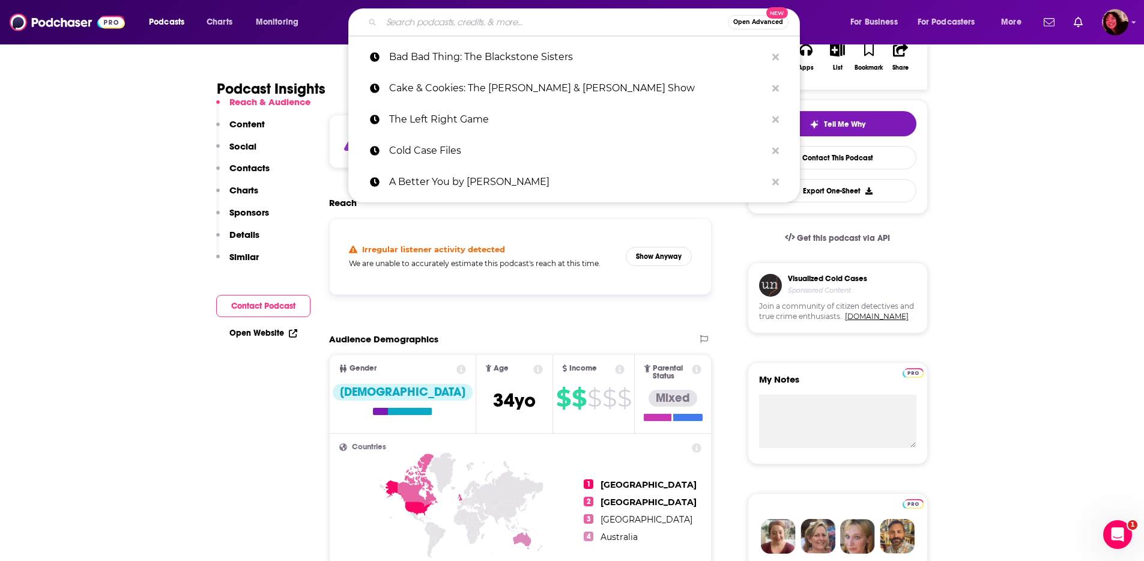
click at [546, 20] on input "Search podcasts, credits, & more..." at bounding box center [554, 22] width 346 height 19
paste input "Birds of Empire"
type input "Birds of Empire"
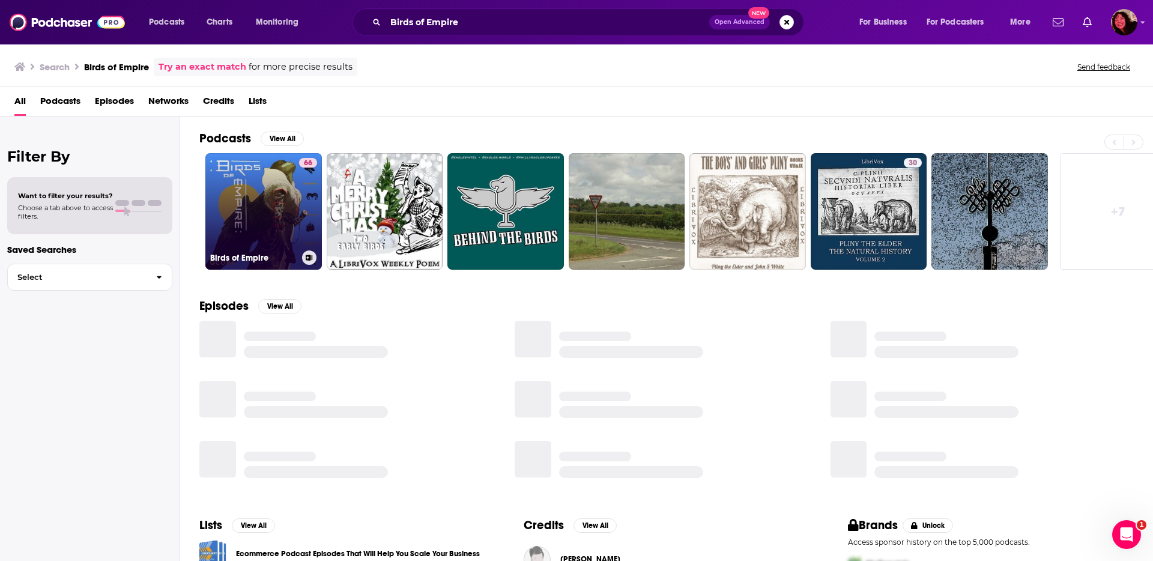
click at [256, 222] on link "66 Birds of Empire" at bounding box center [263, 211] width 116 height 116
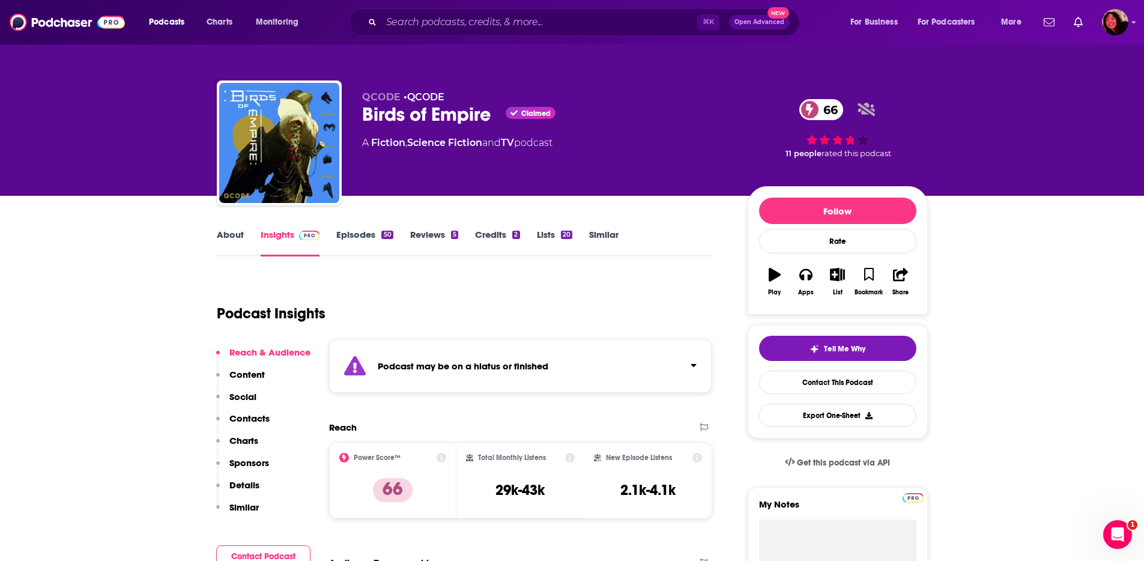
click at [359, 234] on link "Episodes 50" at bounding box center [364, 243] width 56 height 28
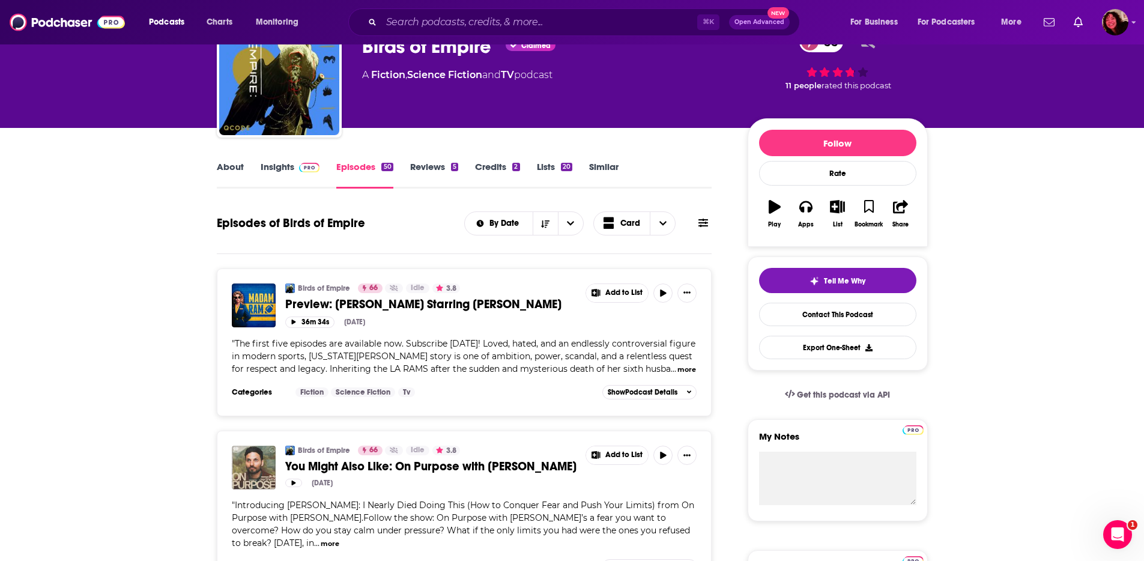
scroll to position [80, 0]
